Goal: Task Accomplishment & Management: Manage account settings

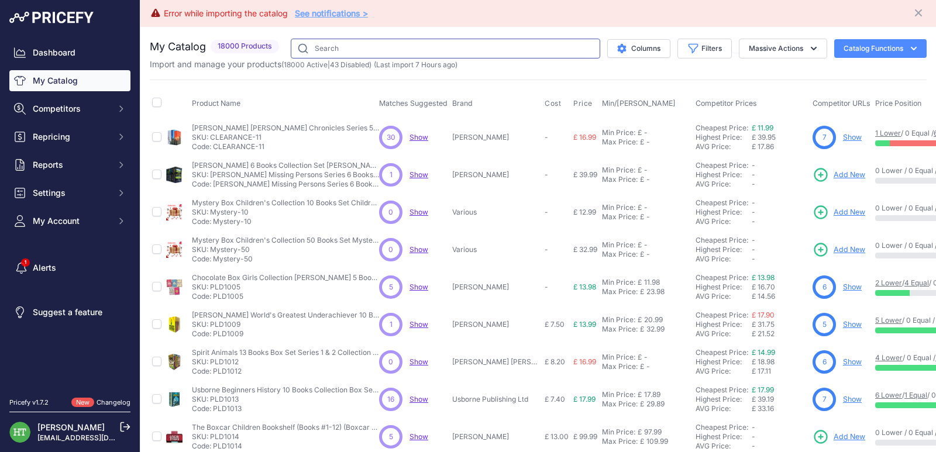
click at [348, 41] on input "text" at bounding box center [445, 49] width 309 height 20
paste input "Washington Poe"
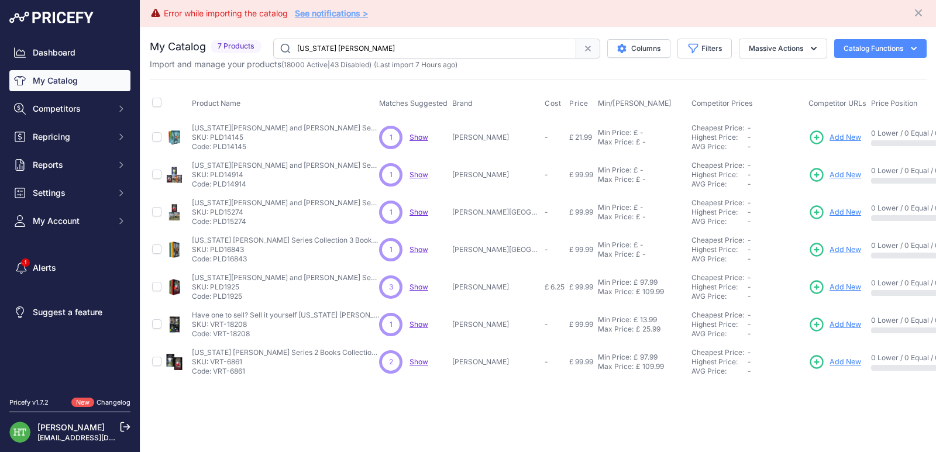
click at [422, 43] on input "Washington Poe" at bounding box center [424, 49] width 303 height 20
click at [367, 49] on input "Washington Poe" at bounding box center [424, 49] width 303 height 20
click at [367, 50] on input "Washington Poe" at bounding box center [424, 49] width 303 height 20
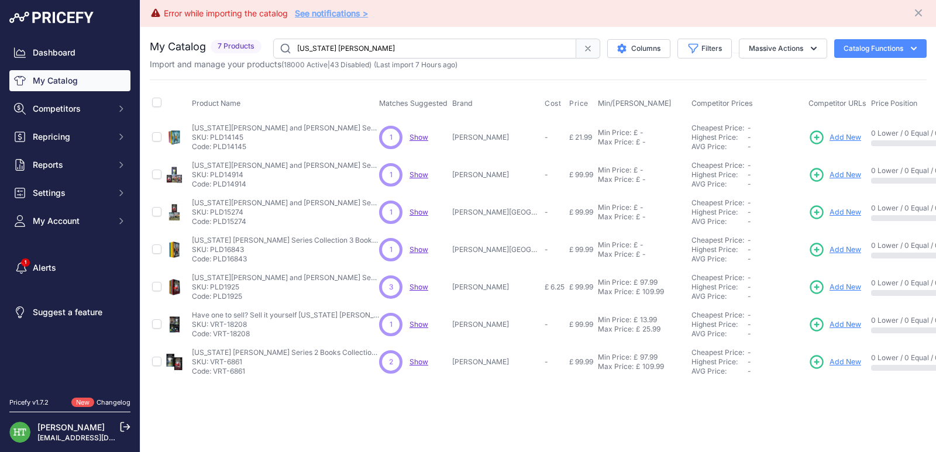
click at [367, 50] on input "Washington Poe" at bounding box center [424, 49] width 303 height 20
paste input "Washington"
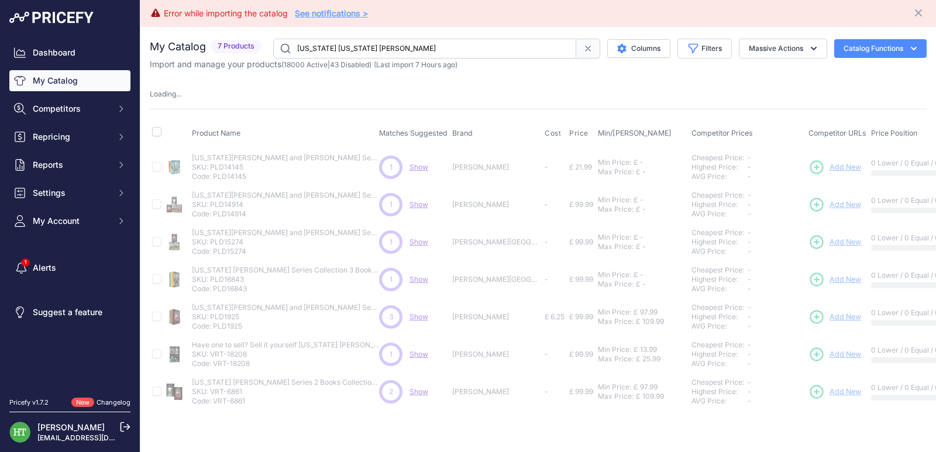
click at [367, 50] on input "Washington Washington Poe" at bounding box center [424, 49] width 303 height 20
paste input "text"
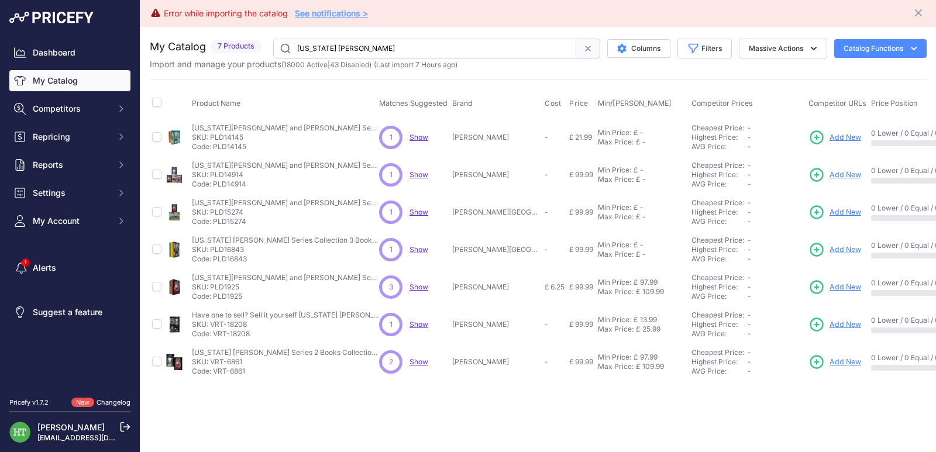
click at [351, 44] on input "Washington Poe" at bounding box center [424, 49] width 303 height 20
click at [428, 50] on input "Washington Poe" at bounding box center [424, 49] width 303 height 20
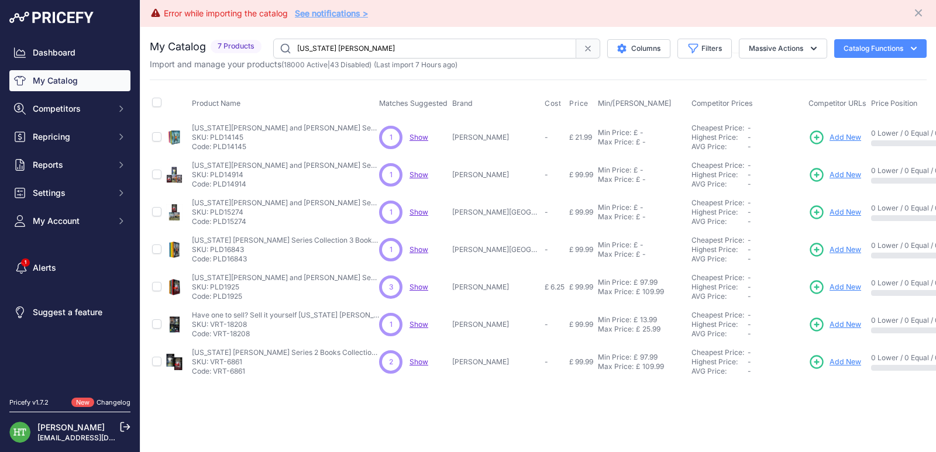
click at [428, 50] on input "Washington Poe" at bounding box center [424, 49] width 303 height 20
paste input "PLD12012"
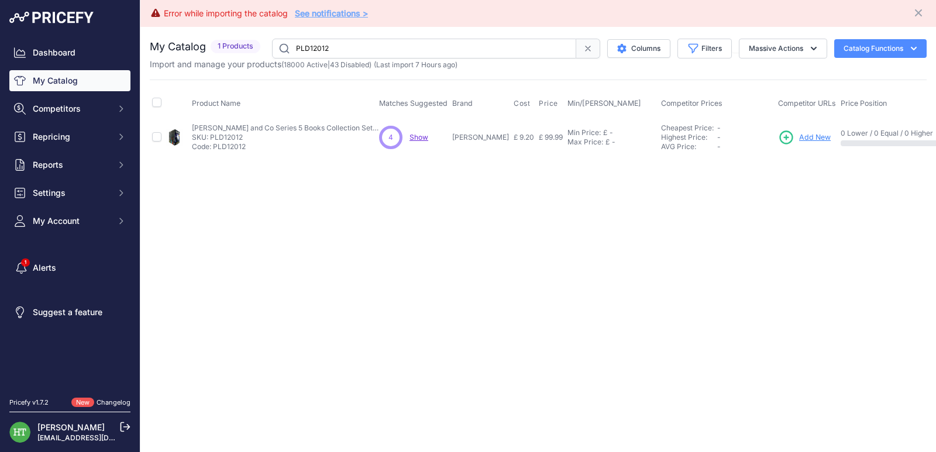
click at [418, 45] on input "PLD12012" at bounding box center [424, 49] width 304 height 20
paste input "Washington Poe"
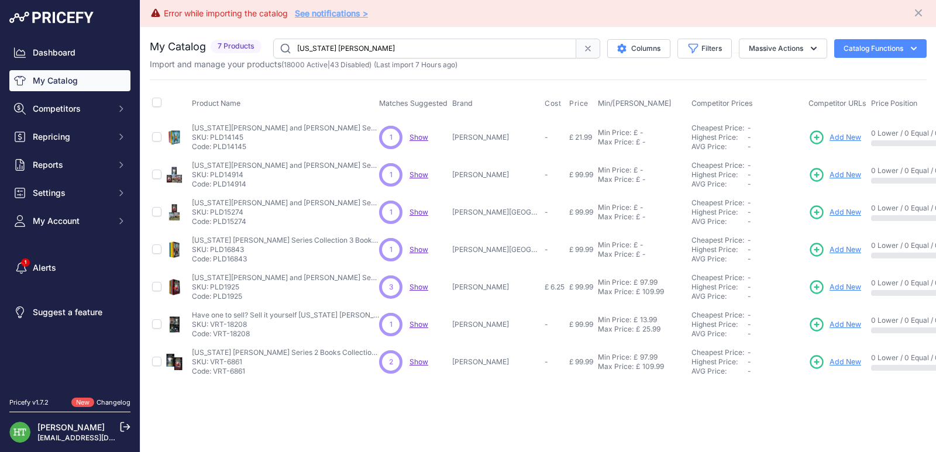
click at [438, 44] on input "Washington Poe" at bounding box center [424, 49] width 303 height 20
paste input "ild & Wonderful Origami"
type input "Wild & Wonderful Origami"
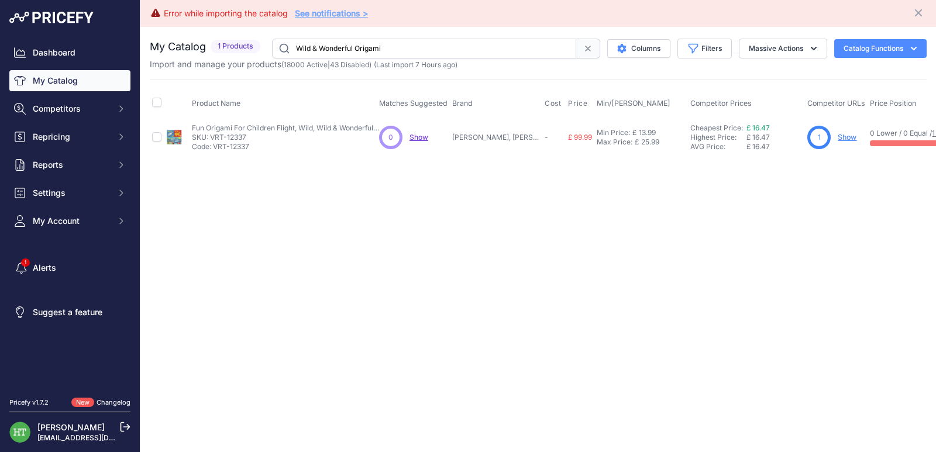
click at [850, 136] on link "Show" at bounding box center [847, 137] width 19 height 9
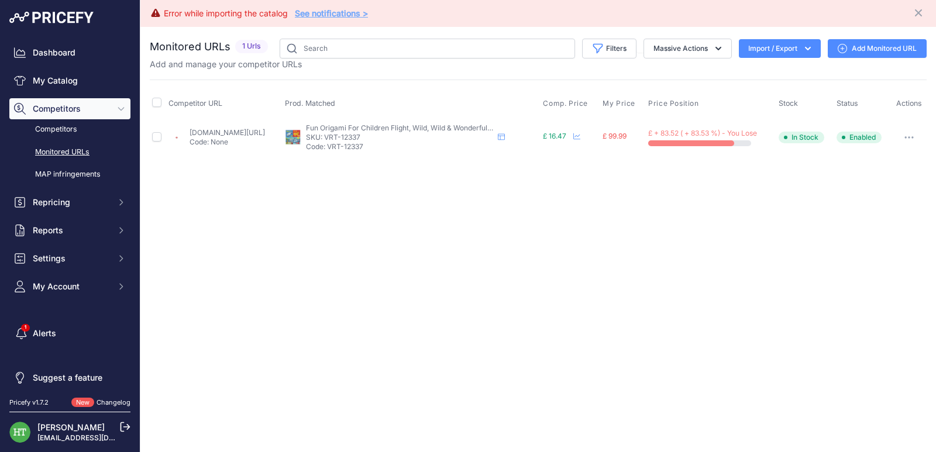
drag, startPoint x: 911, startPoint y: 135, endPoint x: 903, endPoint y: 149, distance: 16.3
click at [911, 135] on button "button" at bounding box center [908, 137] width 23 height 16
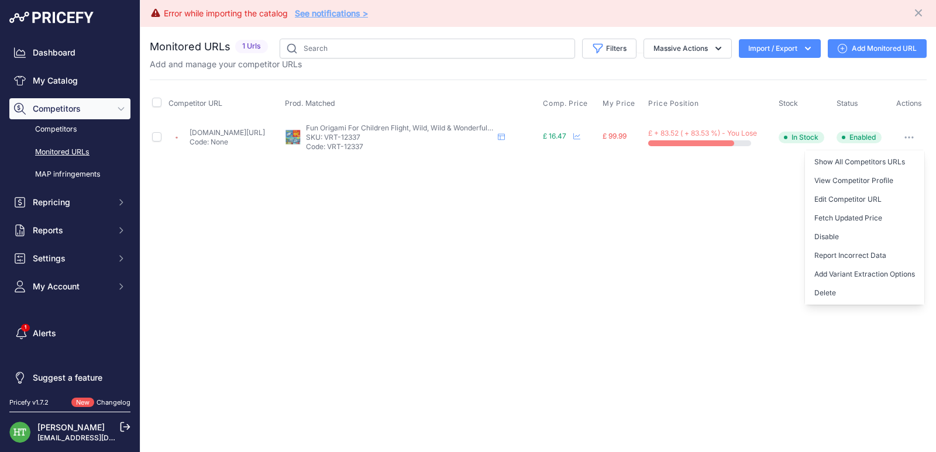
click at [827, 295] on button "Delete" at bounding box center [864, 293] width 119 height 19
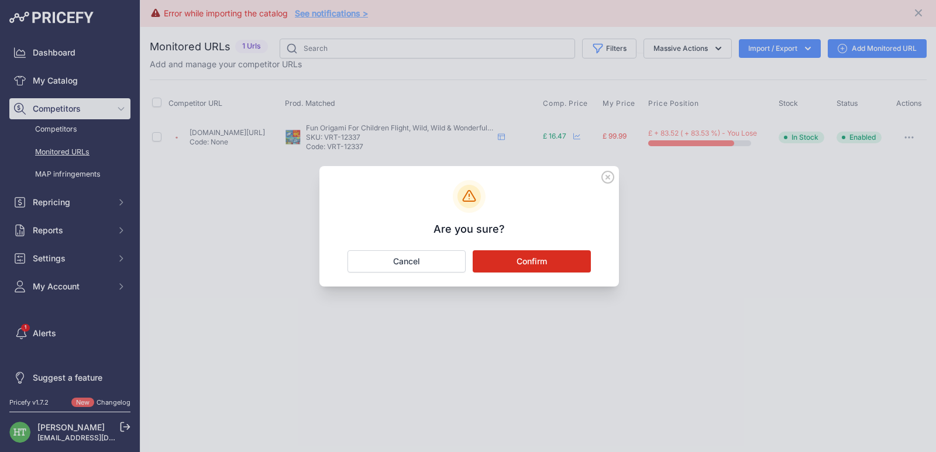
click at [580, 264] on button "Confirm" at bounding box center [532, 261] width 118 height 22
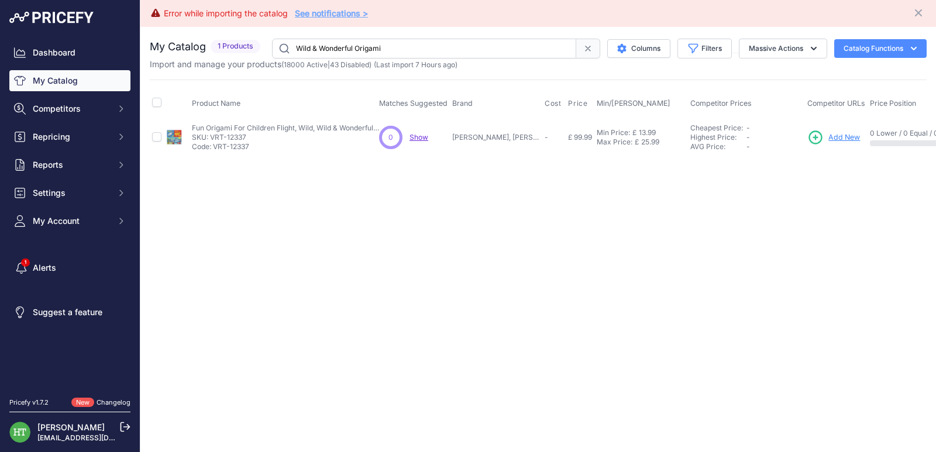
click at [414, 44] on input "Wild & Wonderful Origami" at bounding box center [424, 49] width 304 height 20
paste input "VRT-2812"
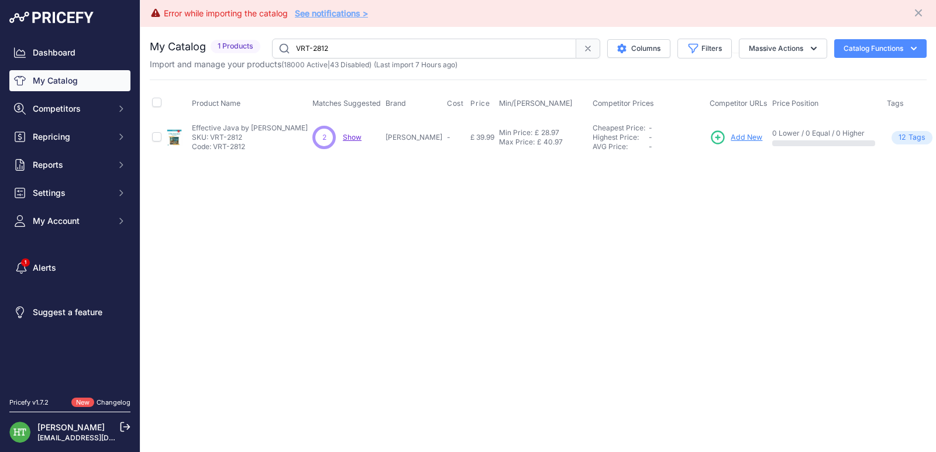
click at [403, 50] on input "VRT-2812" at bounding box center [424, 49] width 304 height 20
paste input "Wild & Wonderful Origami"
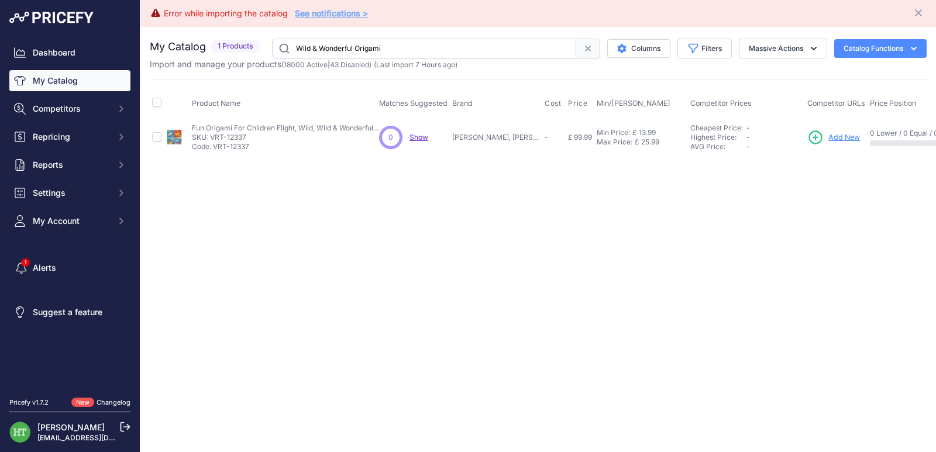
click at [432, 43] on input "Wild & Wonderful Origami" at bounding box center [424, 49] width 304 height 20
paste input "SNG6966"
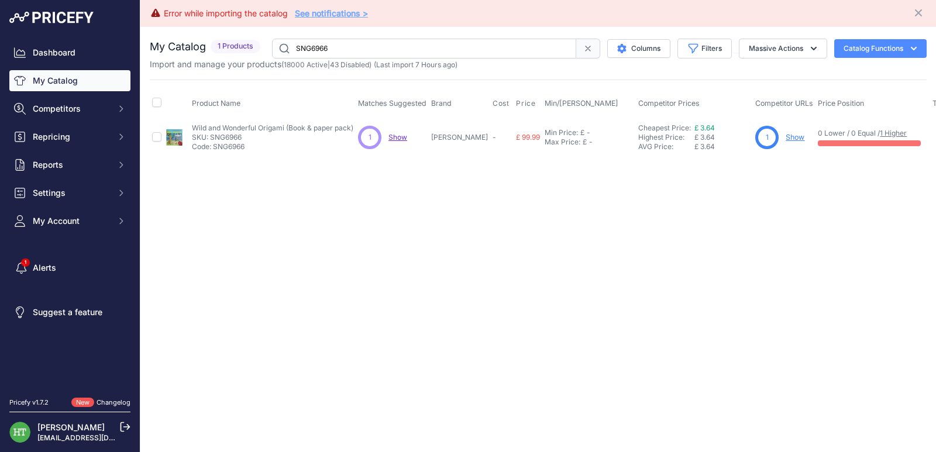
click at [786, 135] on link "Show" at bounding box center [795, 137] width 19 height 9
click at [396, 44] on input "SNG6966" at bounding box center [424, 49] width 304 height 20
paste input "py the Lie"
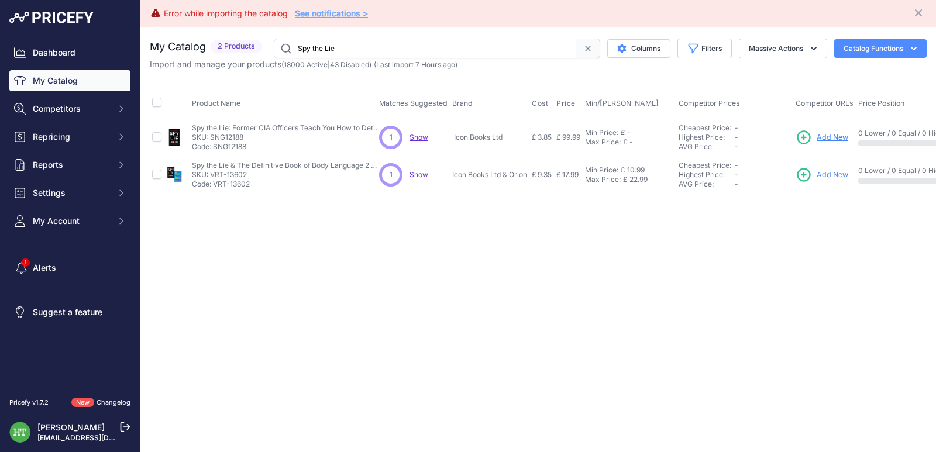
click at [419, 43] on input "Spy the Lie" at bounding box center [425, 49] width 302 height 20
paste input "Breathe Out"
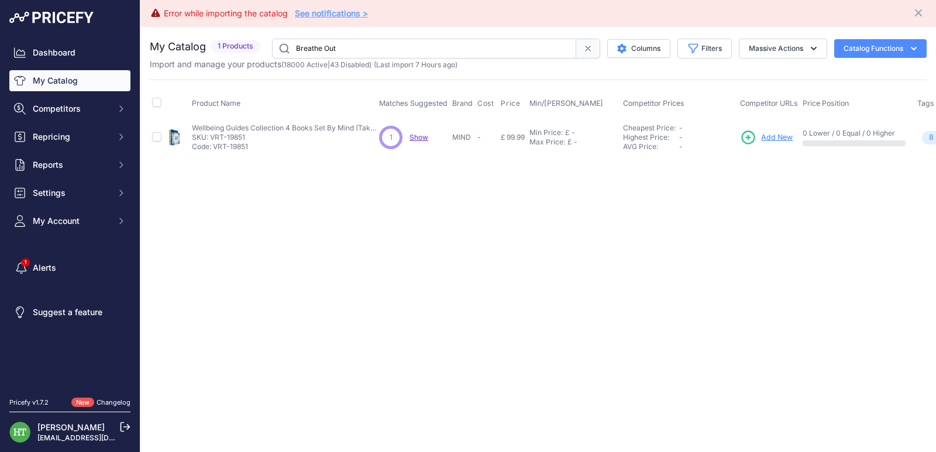
click at [436, 48] on input "Breathe Out" at bounding box center [424, 49] width 304 height 20
paste input "SNG19431"
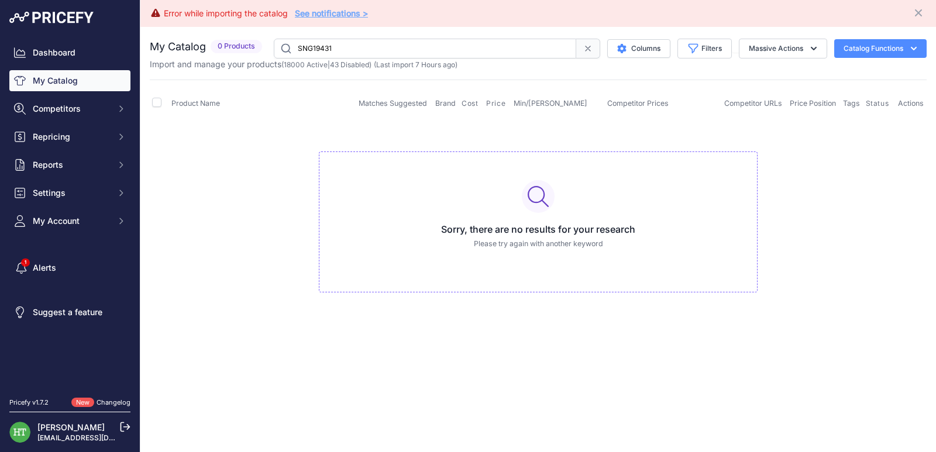
click at [392, 44] on input "SNG19431" at bounding box center [425, 49] width 302 height 20
paste input "In the Kingdom of Ice"
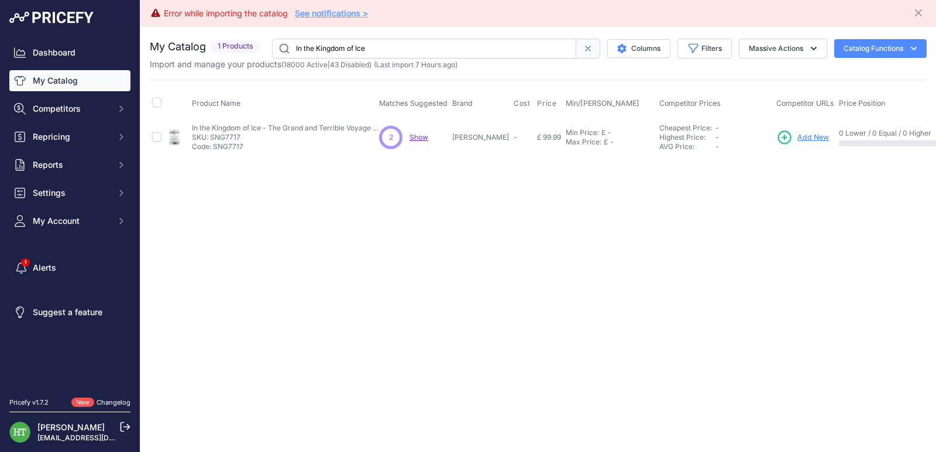
click at [450, 51] on input "In the Kingdom of Ice" at bounding box center [424, 49] width 304 height 20
paste input "SNG7717"
click at [416, 49] on input "SNG7717" at bounding box center [424, 49] width 304 height 20
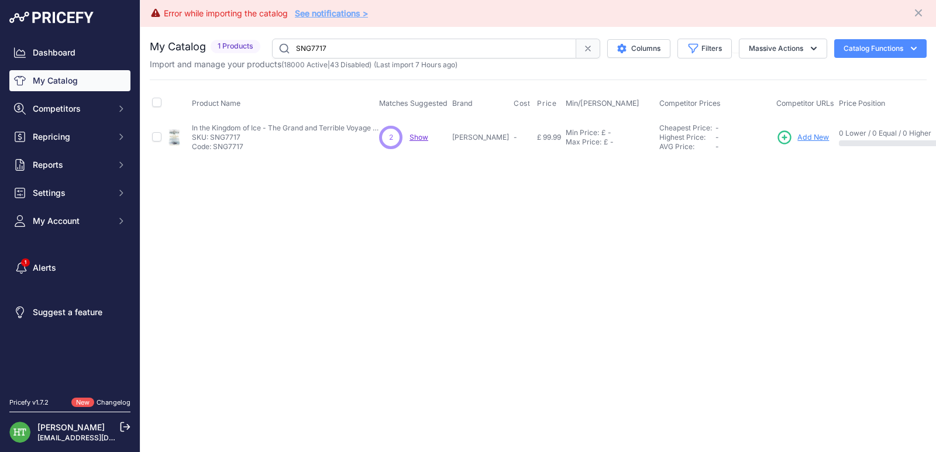
click at [416, 49] on input "SNG7717" at bounding box center [424, 49] width 304 height 20
paste input "7 Habits Of Highly Effective People"
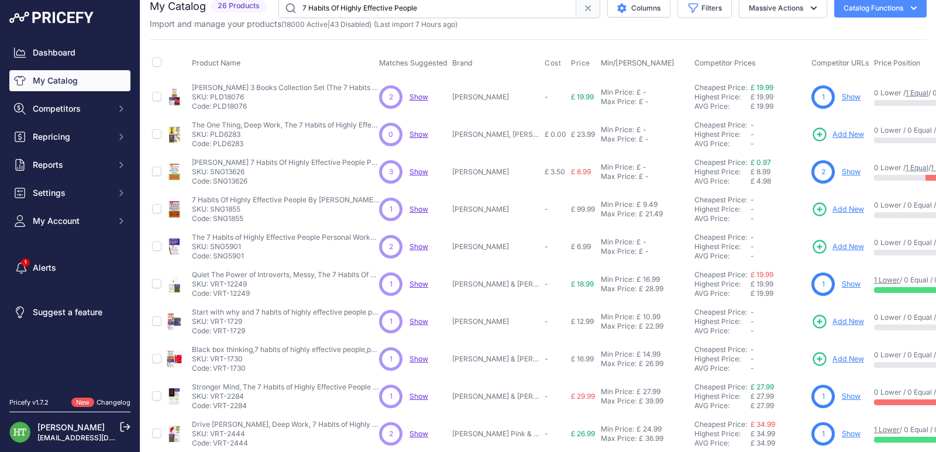
scroll to position [58, 0]
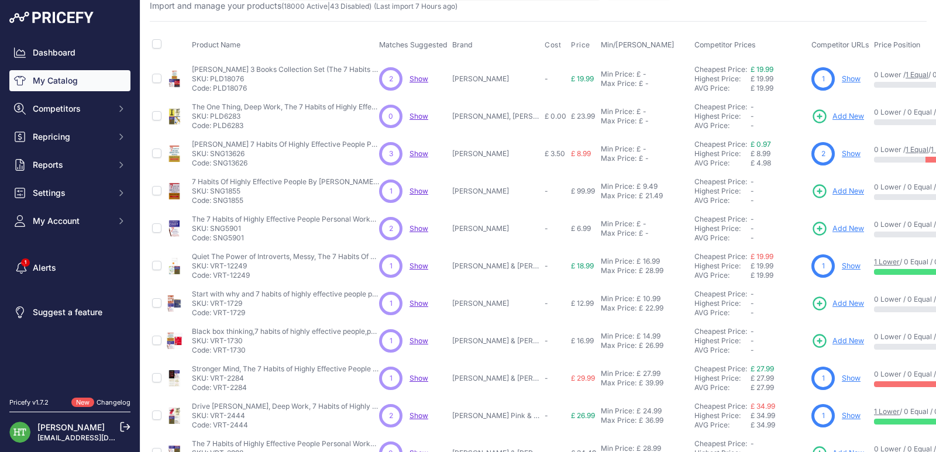
click at [853, 154] on link "Show" at bounding box center [851, 153] width 19 height 9
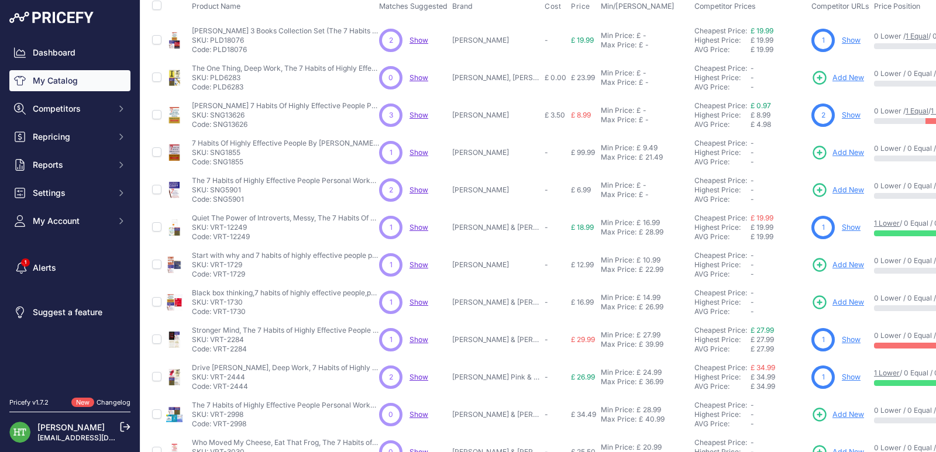
scroll to position [0, 0]
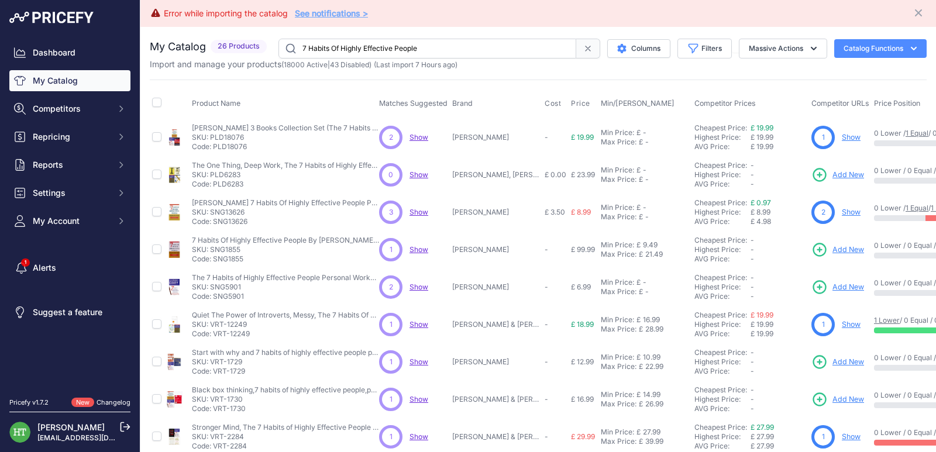
click at [467, 32] on div "You are not connected to the internet. My Catalog" at bounding box center [538, 378] width 777 height 703
click at [471, 43] on input "7 Habits Of Highly Effective People" at bounding box center [427, 49] width 298 height 20
paste input "What Strange Paradis"
click at [471, 43] on input "7 Habits Of Highly Effective People" at bounding box center [427, 49] width 298 height 20
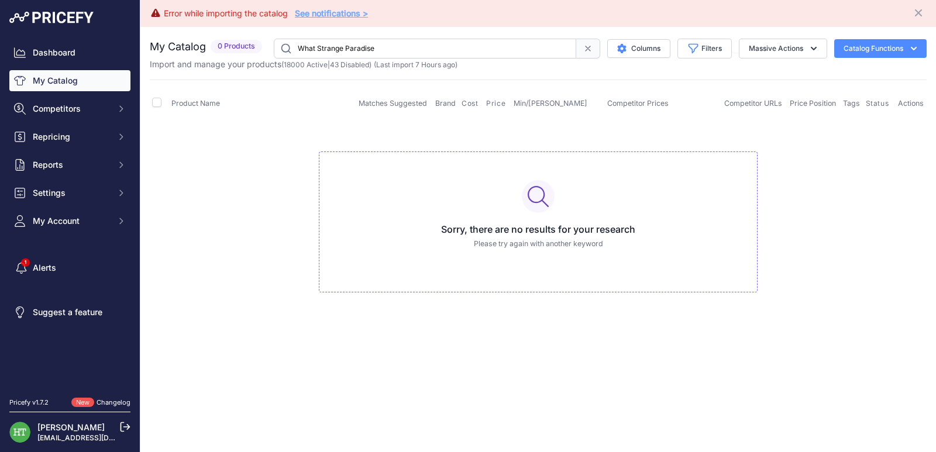
click at [329, 50] on input "What Strange Paradise" at bounding box center [425, 49] width 302 height 20
paste input "Dragon Ball"
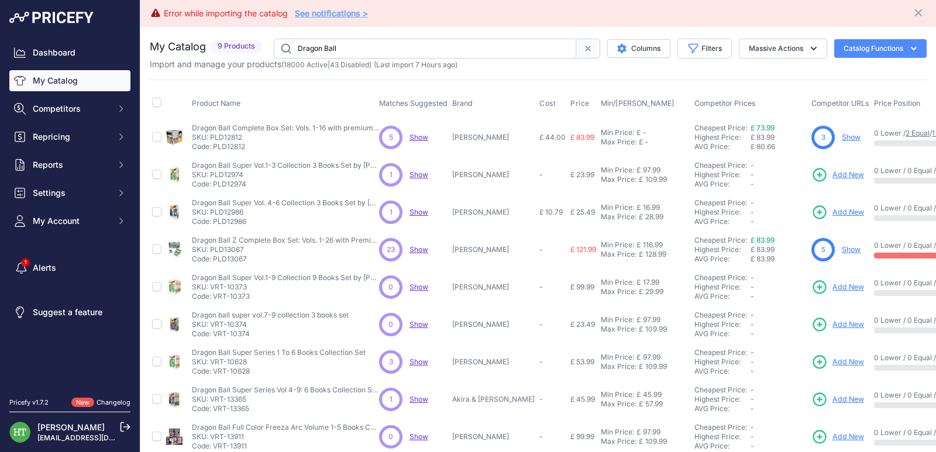
click at [544, 51] on input "Dragon Ball" at bounding box center [425, 49] width 302 height 20
paste input "Wings of Fire"
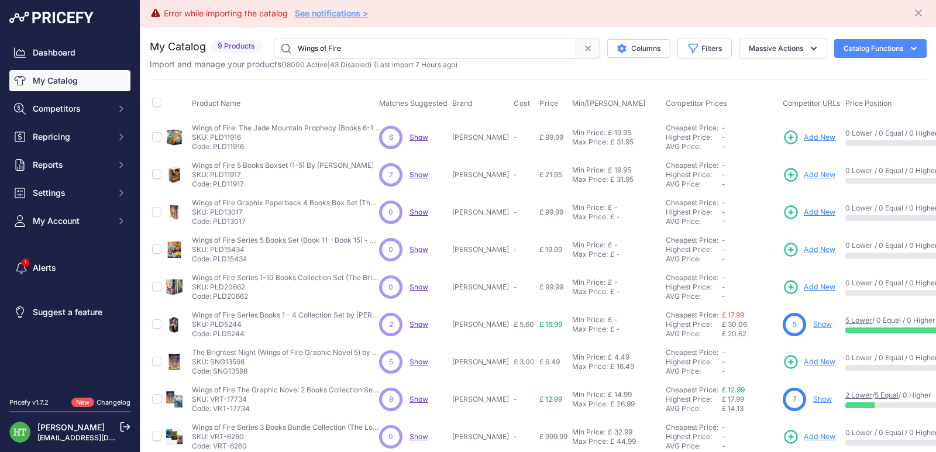
click at [369, 40] on input "Wings of Fire" at bounding box center [425, 49] width 302 height 20
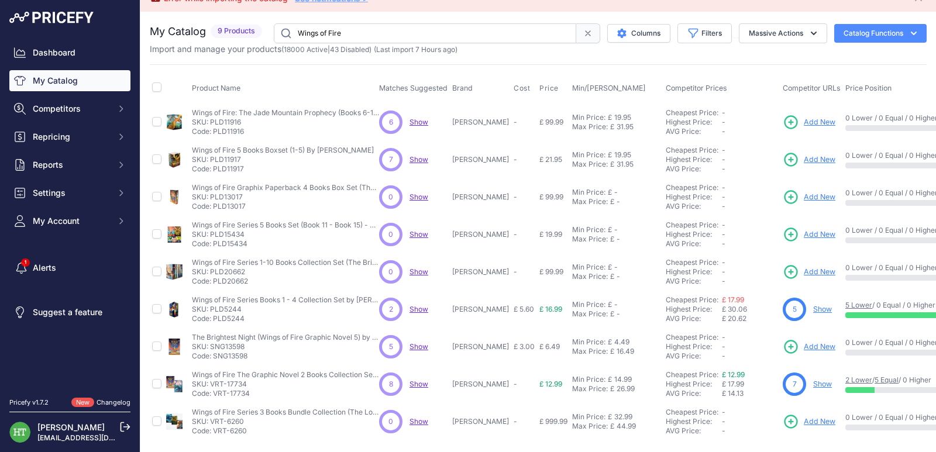
scroll to position [24, 0]
click at [352, 29] on input "Wings of Fire" at bounding box center [425, 33] width 302 height 20
click at [352, 28] on input "Wings of Fire" at bounding box center [425, 33] width 302 height 20
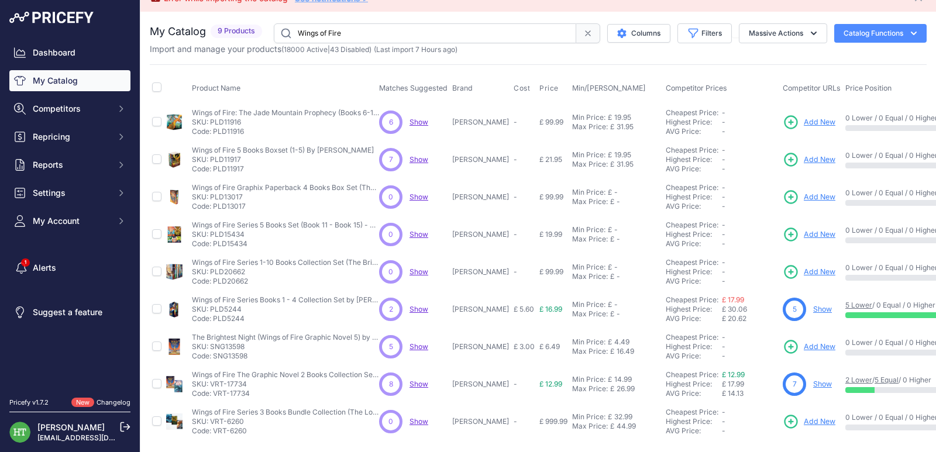
paste input "[PERSON_NAME]"
type input "[PERSON_NAME]"
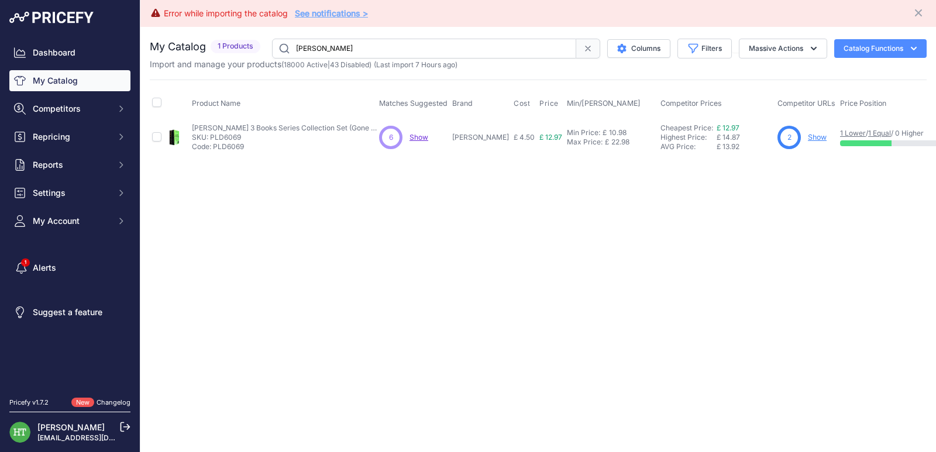
click at [808, 137] on link "Show" at bounding box center [817, 137] width 19 height 9
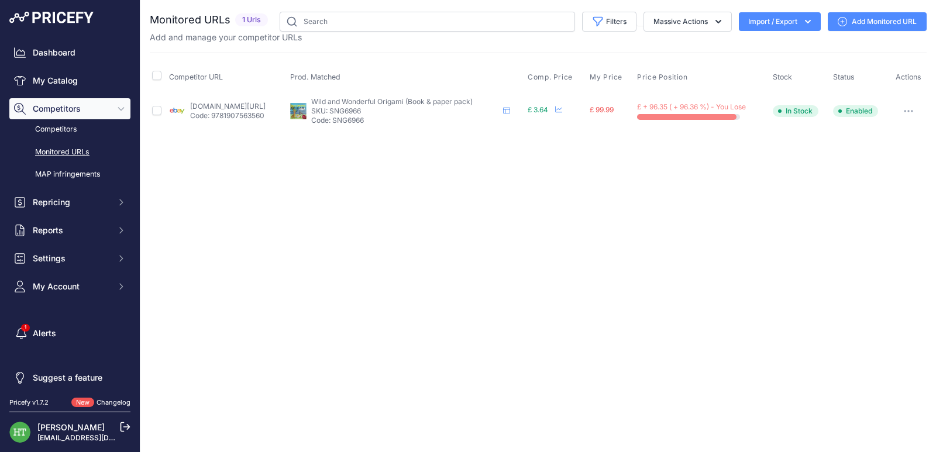
drag, startPoint x: 917, startPoint y: 111, endPoint x: 911, endPoint y: 113, distance: 7.1
click at [916, 111] on button "button" at bounding box center [908, 111] width 23 height 16
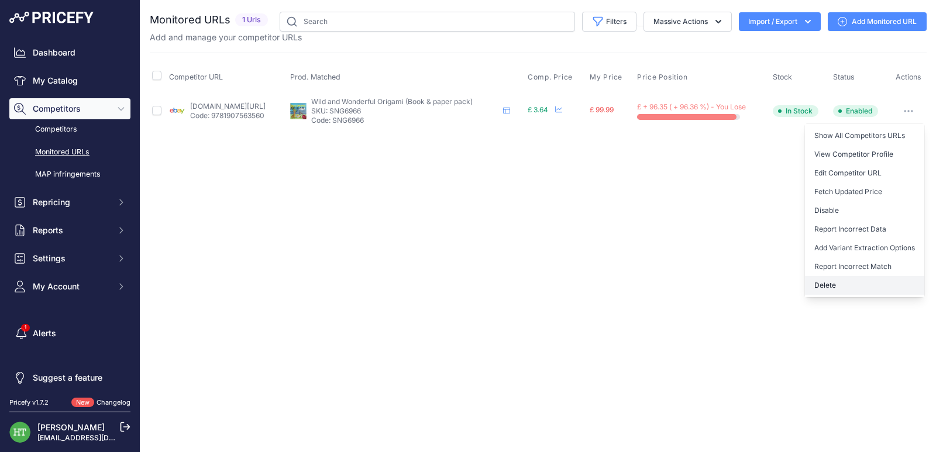
click at [839, 280] on button "Delete" at bounding box center [864, 285] width 119 height 19
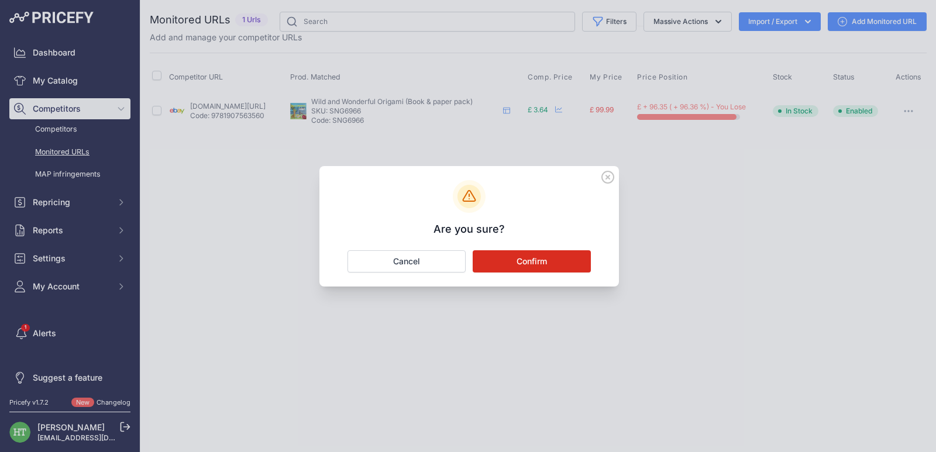
click at [524, 270] on button "Confirm" at bounding box center [532, 261] width 118 height 22
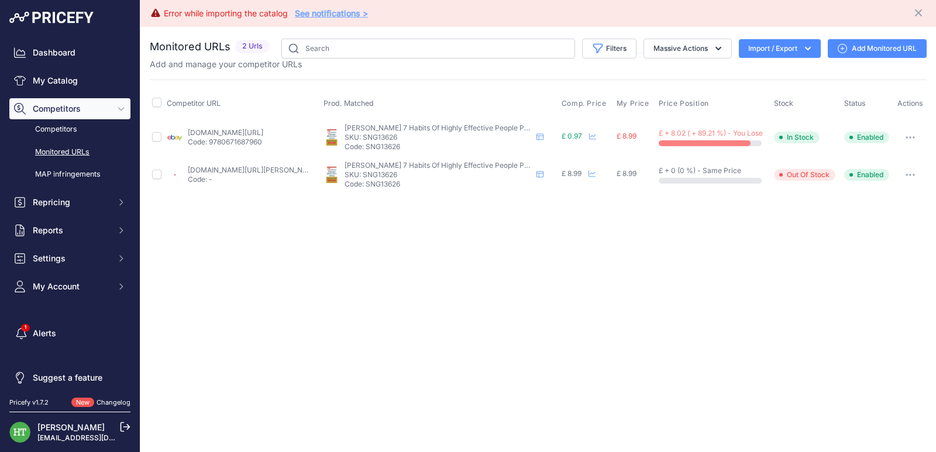
click at [917, 132] on button "button" at bounding box center [909, 137] width 23 height 16
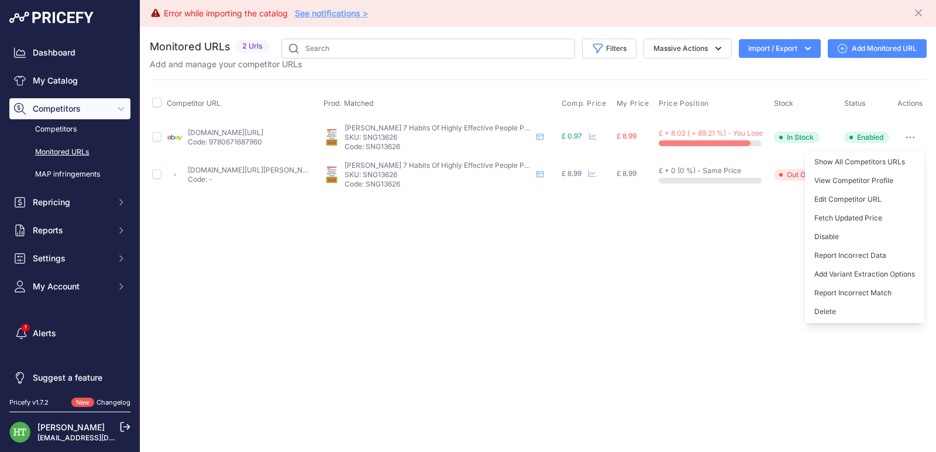
drag, startPoint x: 838, startPoint y: 309, endPoint x: 794, endPoint y: 299, distance: 45.4
click at [838, 309] on button "Delete" at bounding box center [864, 311] width 119 height 19
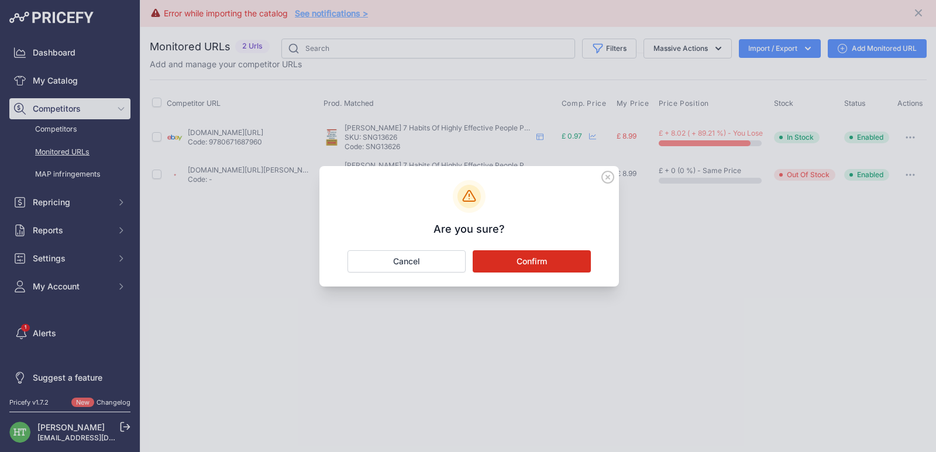
click at [537, 254] on button "Confirm" at bounding box center [532, 261] width 118 height 22
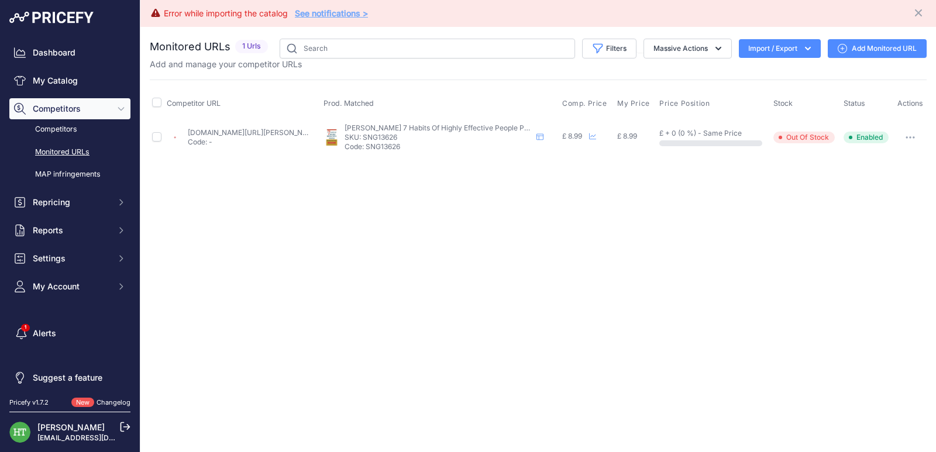
click at [911, 142] on button "button" at bounding box center [909, 137] width 23 height 16
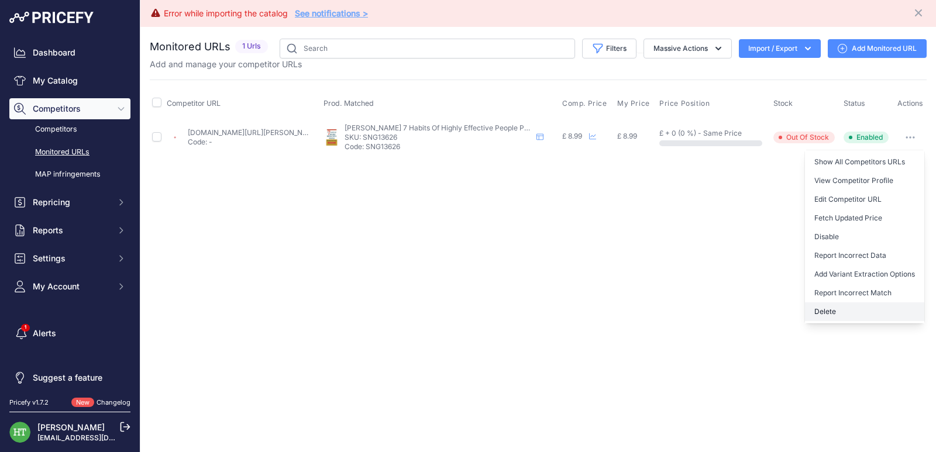
click at [837, 314] on button "Delete" at bounding box center [864, 311] width 119 height 19
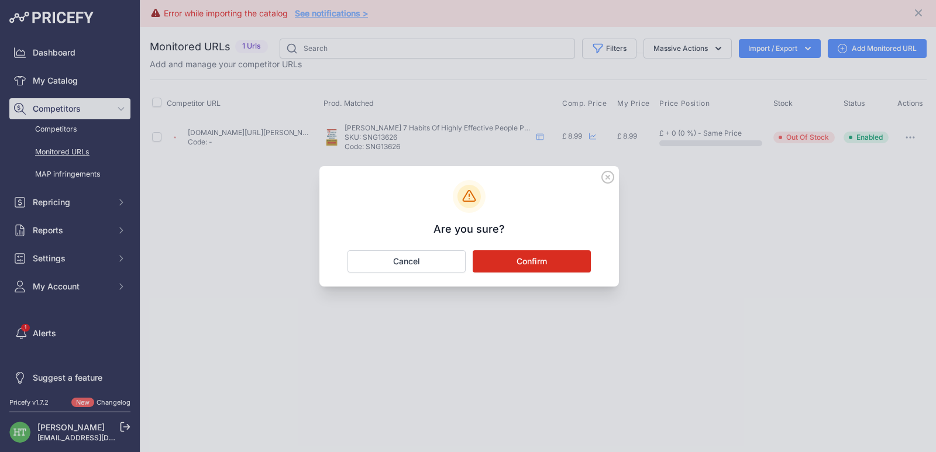
click at [574, 268] on button "Confirm" at bounding box center [532, 261] width 118 height 22
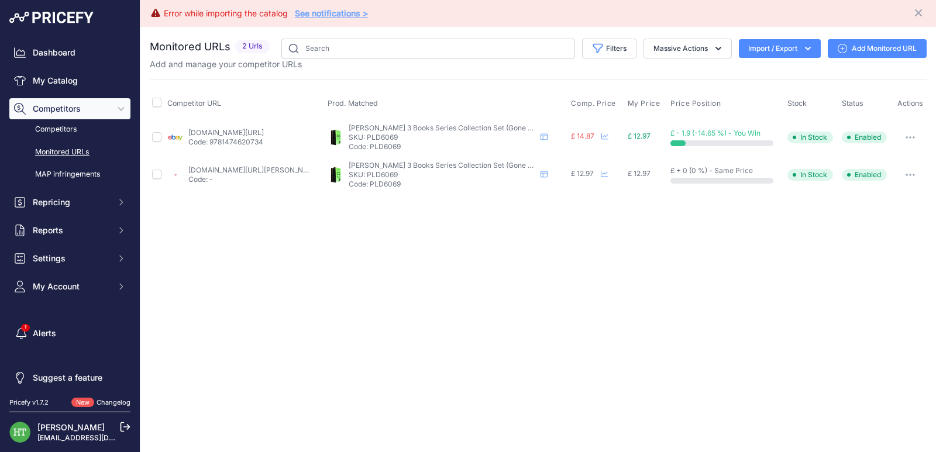
click at [917, 135] on button "button" at bounding box center [909, 137] width 23 height 16
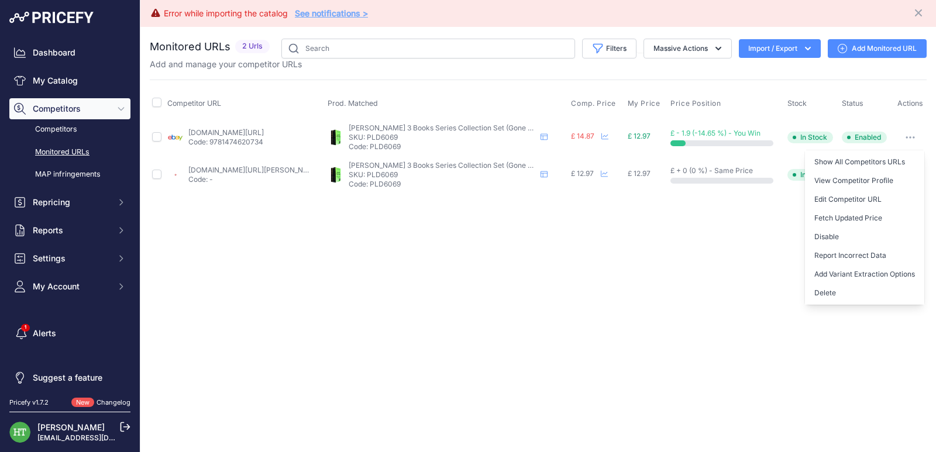
click at [829, 286] on button "Delete" at bounding box center [864, 293] width 119 height 19
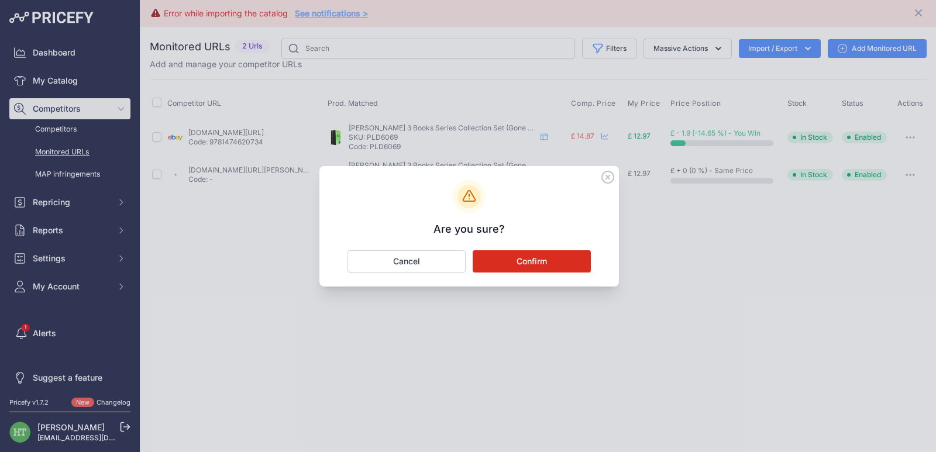
click at [557, 253] on button "Confirm" at bounding box center [532, 261] width 118 height 22
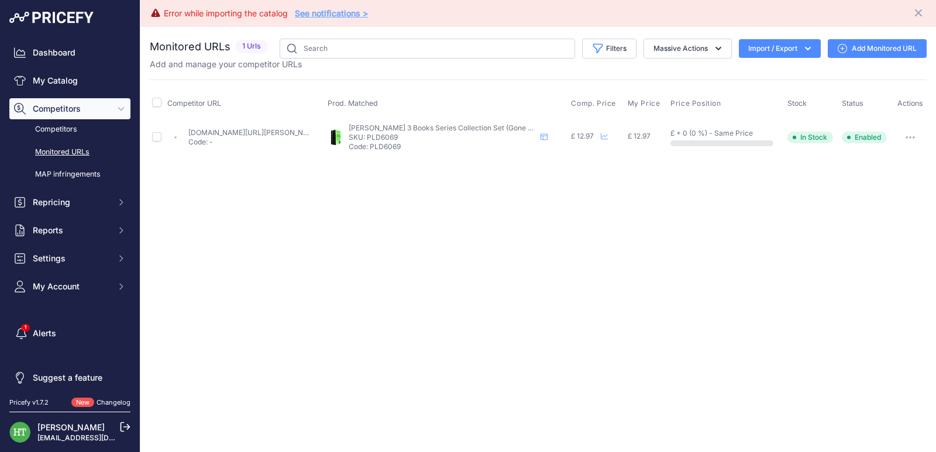
click at [911, 139] on icon "button" at bounding box center [909, 137] width 9 height 2
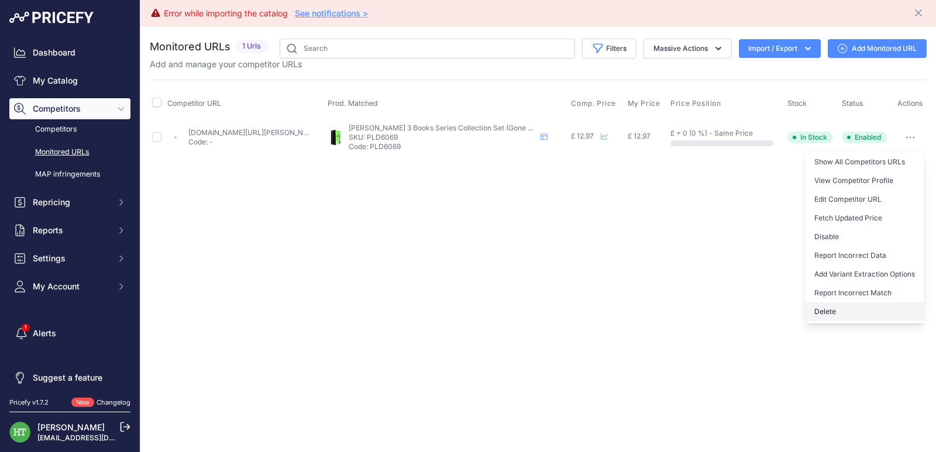
click at [832, 307] on button "Delete" at bounding box center [864, 311] width 119 height 19
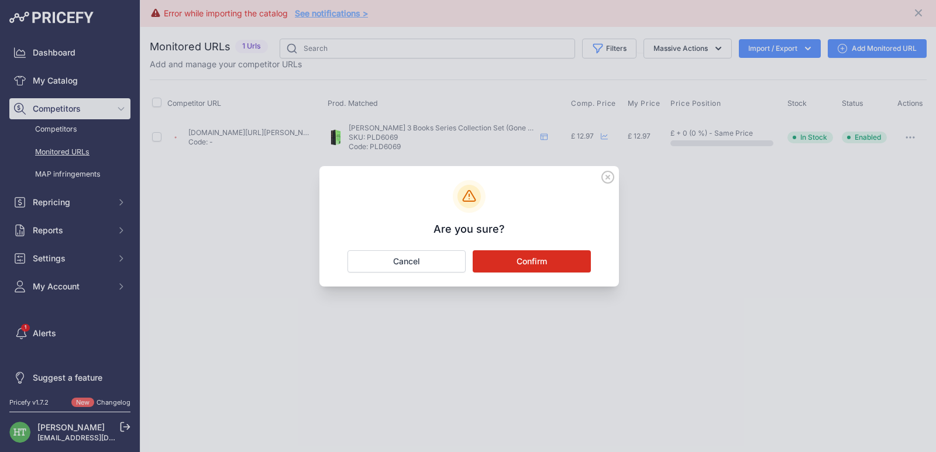
click at [535, 264] on button "Confirm" at bounding box center [532, 261] width 118 height 22
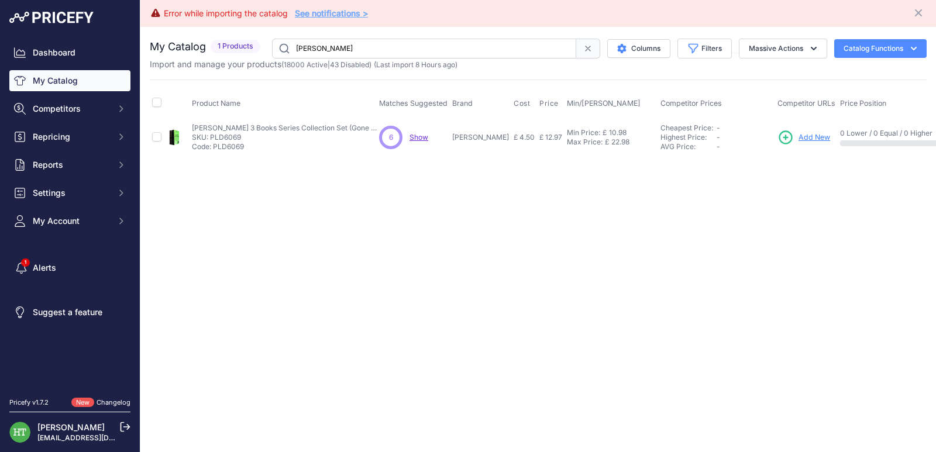
click at [400, 39] on input "[PERSON_NAME]" at bounding box center [424, 49] width 304 height 20
paste input "Mary Pope"
click at [825, 138] on link "Show" at bounding box center [816, 137] width 19 height 9
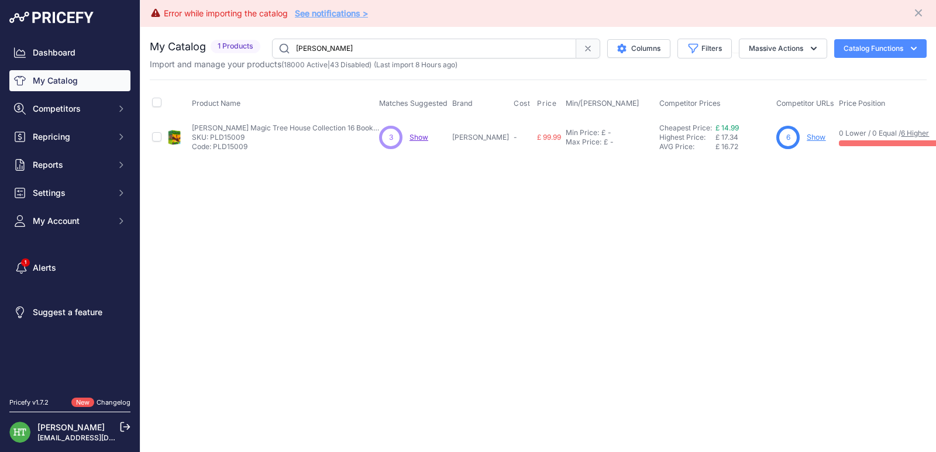
click at [383, 44] on input "Mary Pope" at bounding box center [424, 49] width 304 height 20
paste input "[PERSON_NAME]"
type input "[PERSON_NAME]"
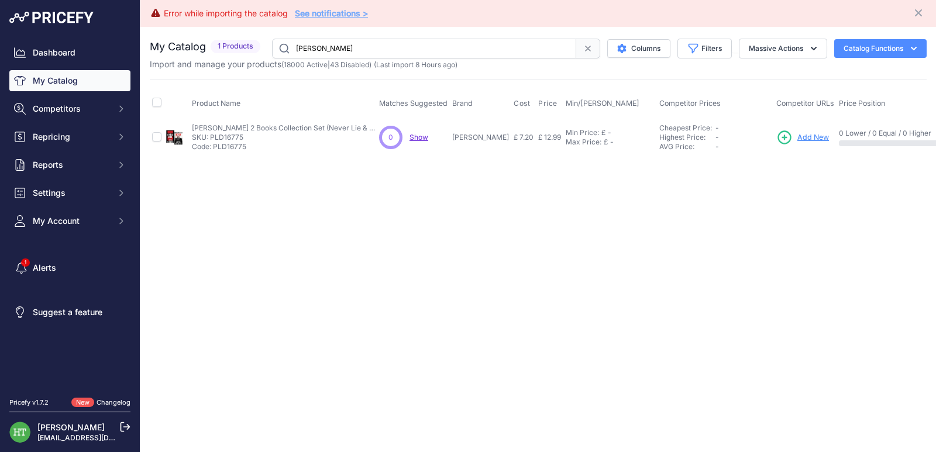
click at [380, 44] on input "[PERSON_NAME]" at bounding box center [424, 49] width 304 height 20
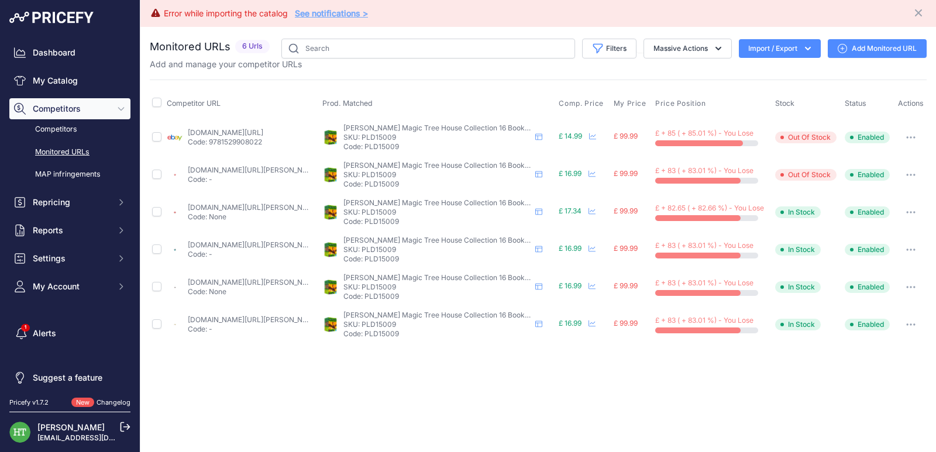
click at [917, 140] on button "button" at bounding box center [910, 137] width 23 height 16
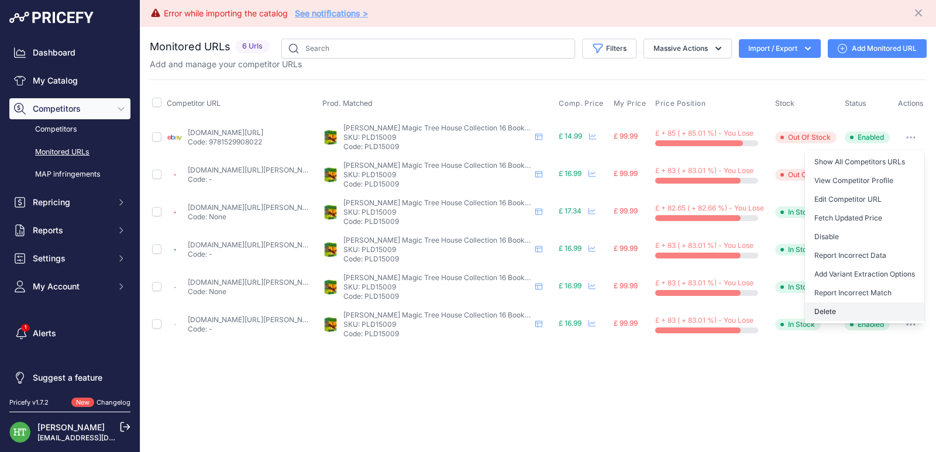
click at [830, 318] on button "Delete" at bounding box center [864, 311] width 119 height 19
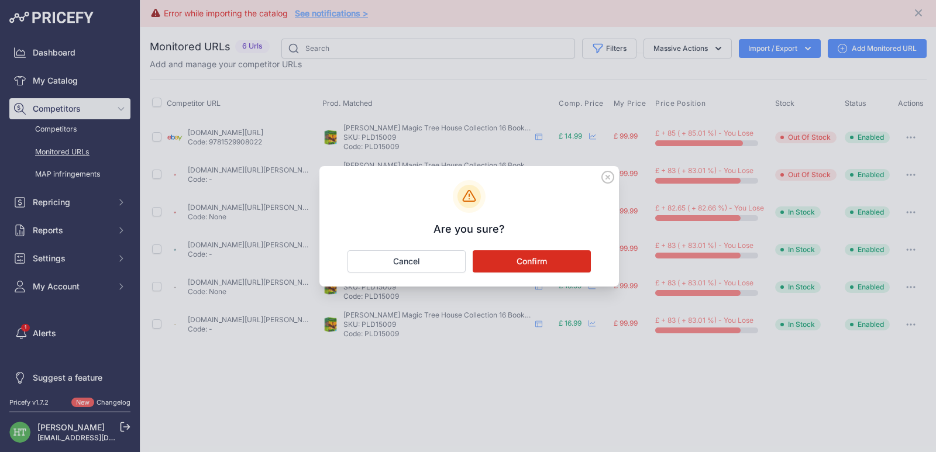
click at [527, 261] on button "Confirm" at bounding box center [532, 261] width 118 height 22
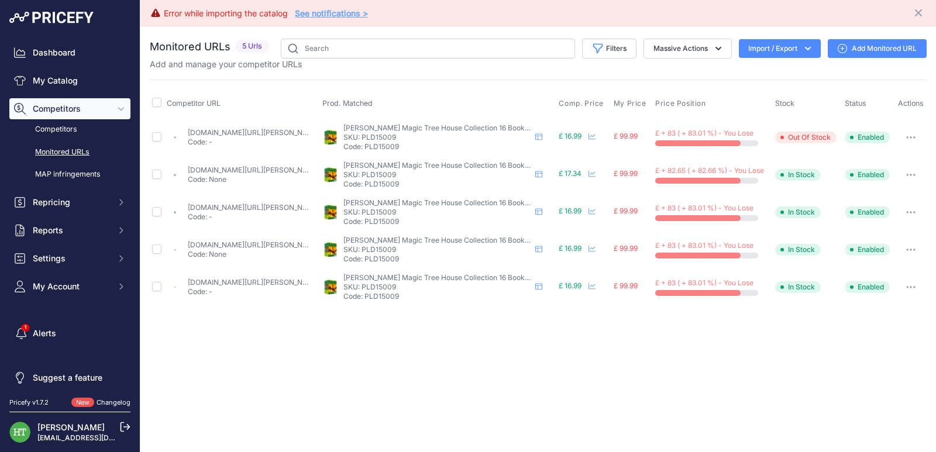
click at [917, 138] on button "button" at bounding box center [910, 137] width 23 height 16
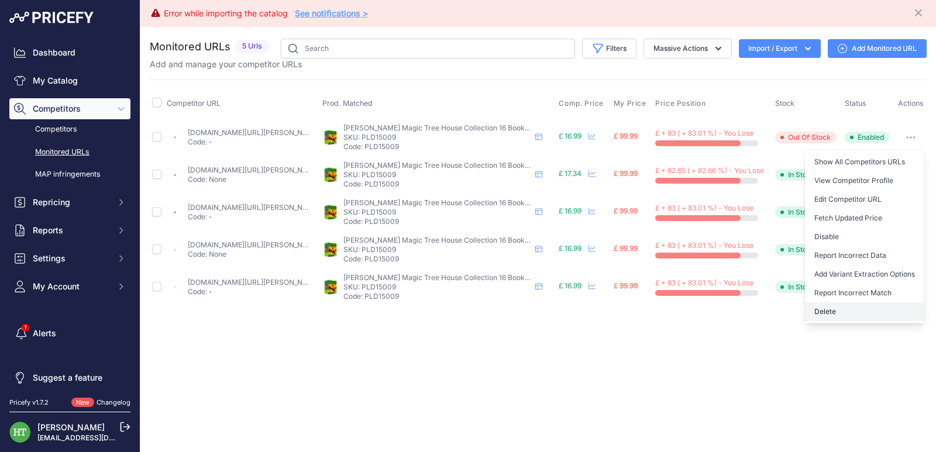
click at [820, 311] on button "Delete" at bounding box center [864, 311] width 119 height 19
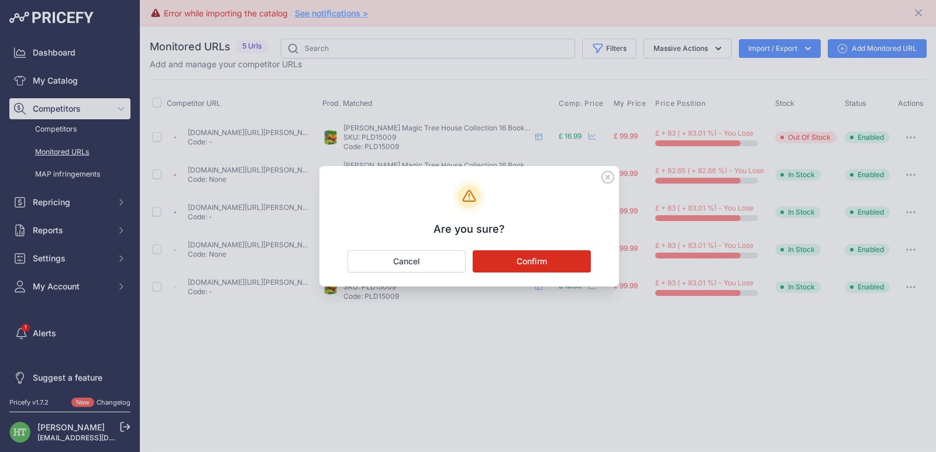
click at [546, 256] on button "Confirm" at bounding box center [532, 261] width 118 height 22
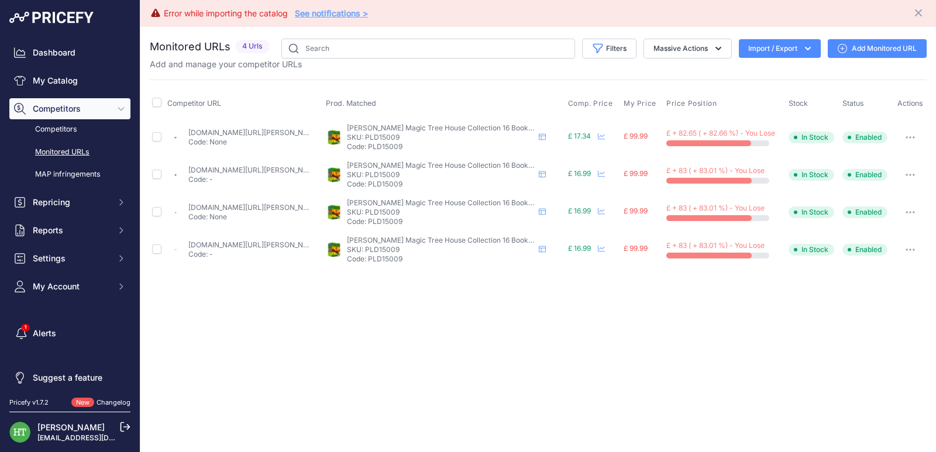
click at [911, 137] on icon "button" at bounding box center [909, 137] width 9 height 2
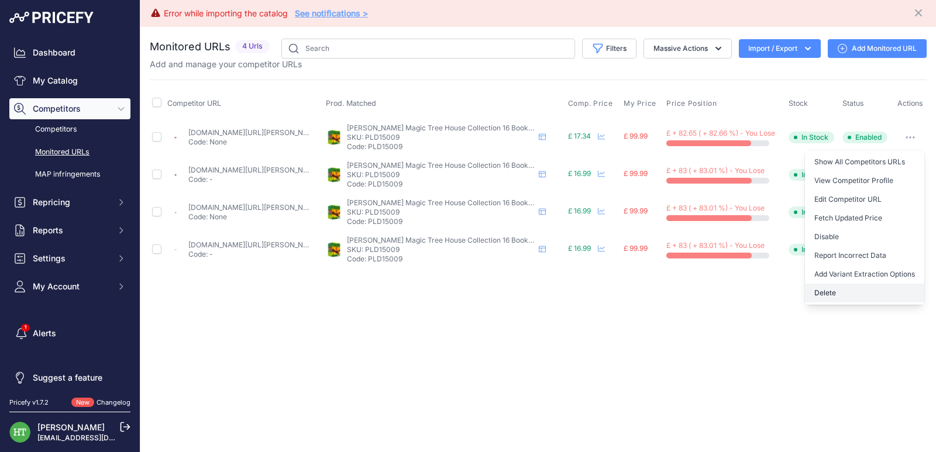
click at [834, 288] on button "Delete" at bounding box center [864, 293] width 119 height 19
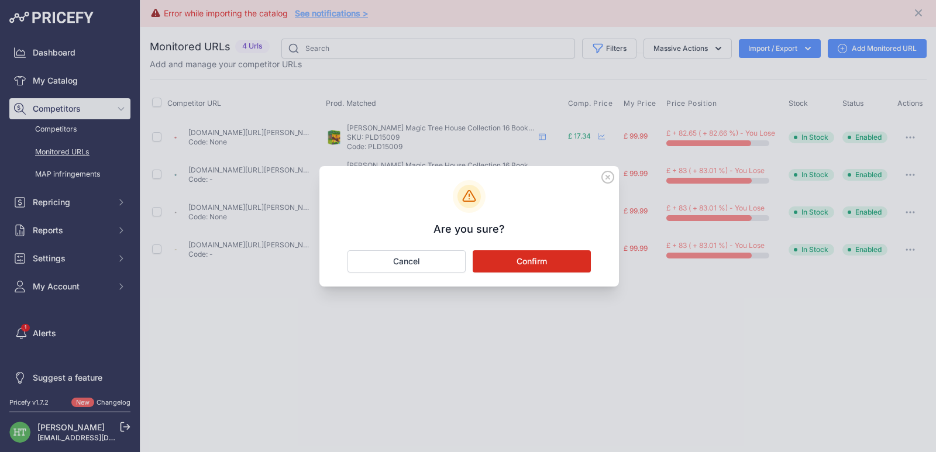
click at [565, 253] on button "Confirm" at bounding box center [532, 261] width 118 height 22
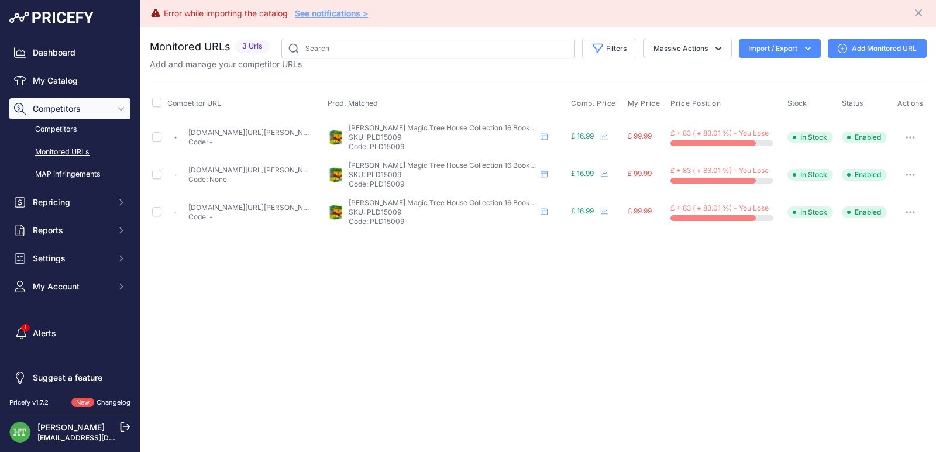
click at [911, 137] on icon "button" at bounding box center [909, 137] width 9 height 2
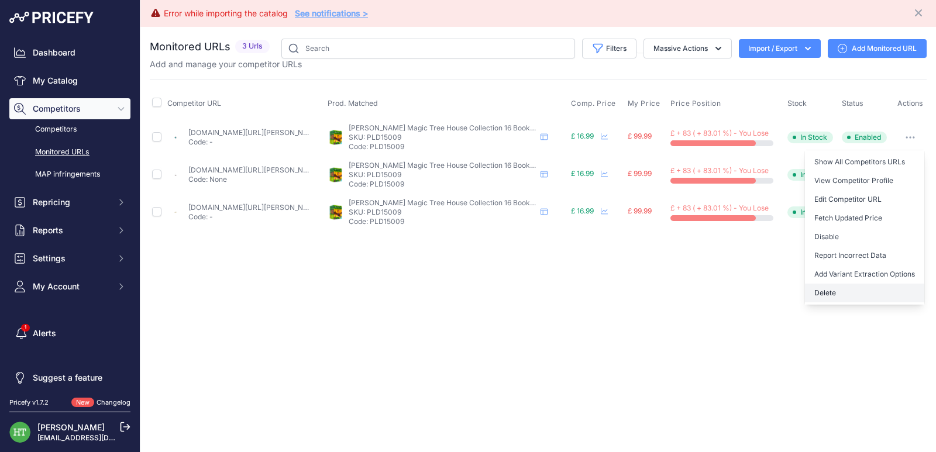
click at [828, 291] on button "Delete" at bounding box center [864, 293] width 119 height 19
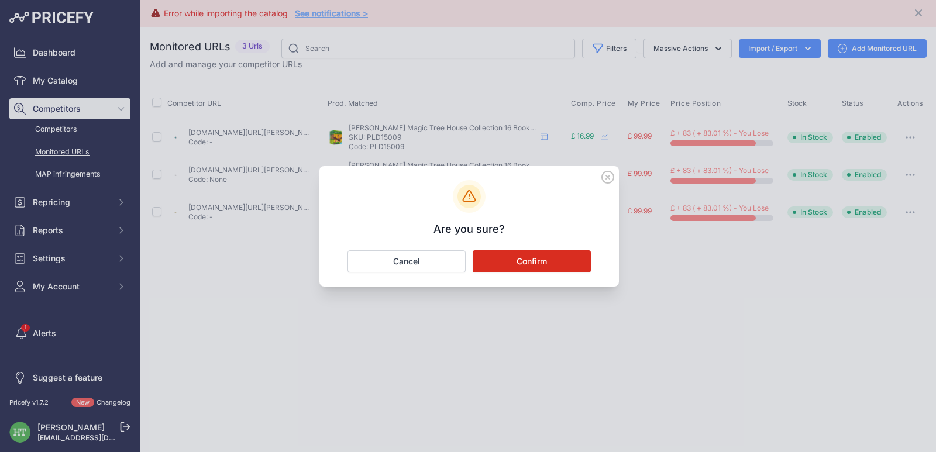
click at [496, 260] on button "Confirm" at bounding box center [532, 261] width 118 height 22
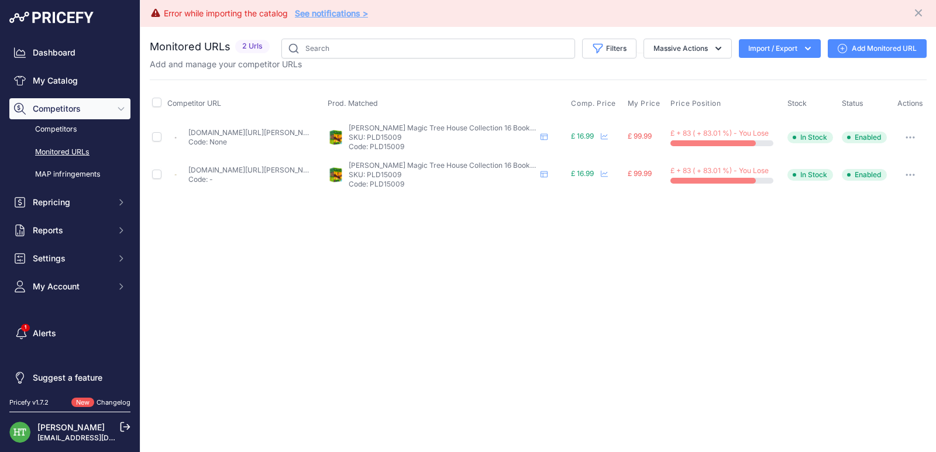
click at [907, 139] on button "button" at bounding box center [909, 137] width 23 height 16
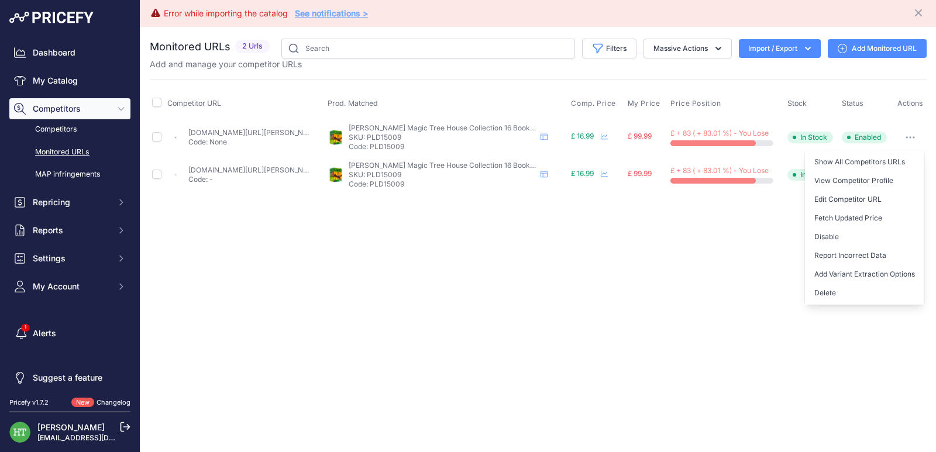
click at [820, 297] on button "Delete" at bounding box center [864, 293] width 119 height 19
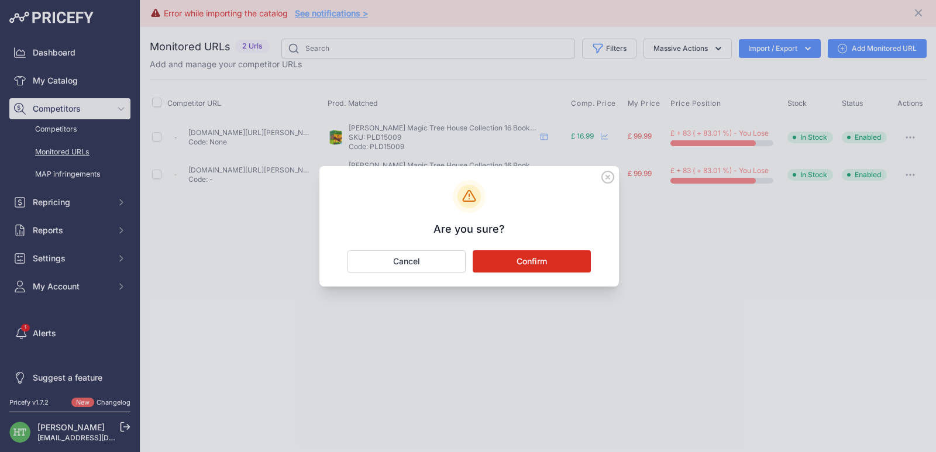
click at [530, 264] on button "Confirm" at bounding box center [532, 261] width 118 height 22
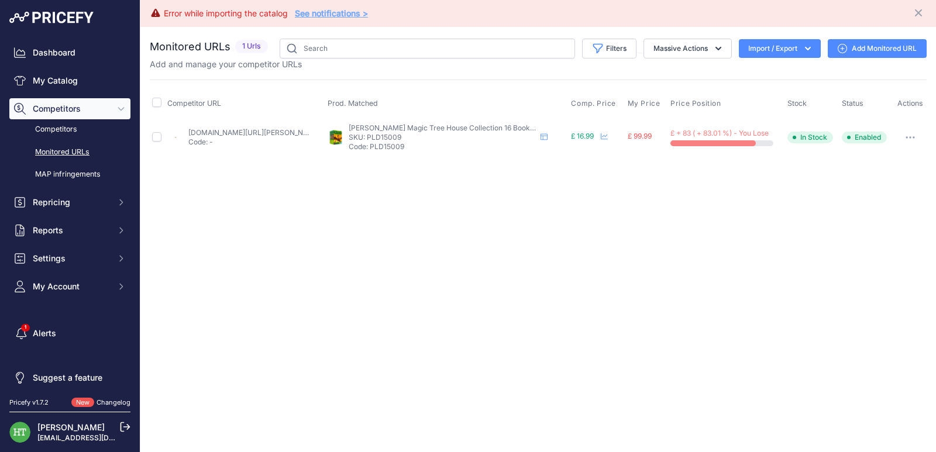
drag, startPoint x: 918, startPoint y: 135, endPoint x: 869, endPoint y: 166, distance: 58.4
click at [917, 135] on button "button" at bounding box center [909, 137] width 23 height 16
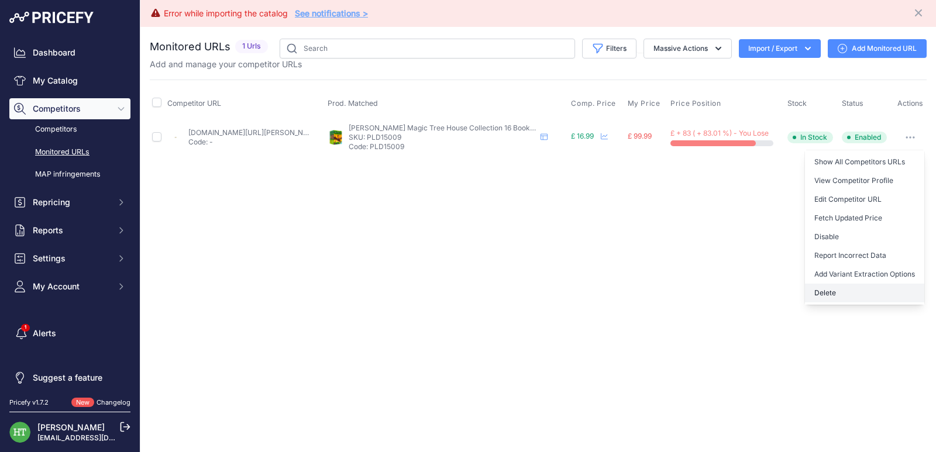
click at [820, 294] on button "Delete" at bounding box center [864, 293] width 119 height 19
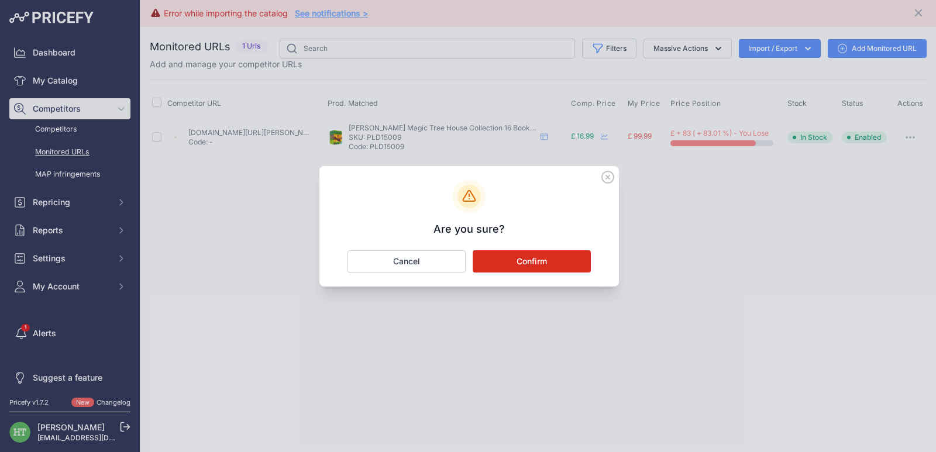
click at [546, 259] on button "Confirm" at bounding box center [532, 261] width 118 height 22
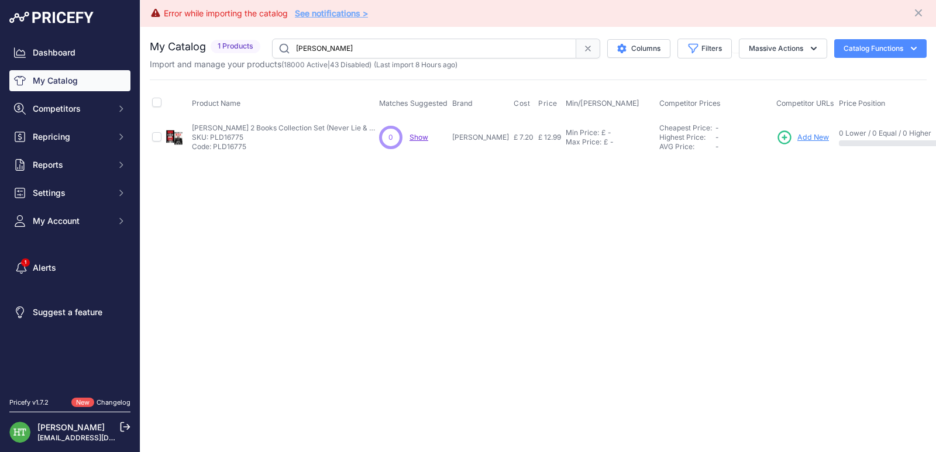
click at [528, 44] on input "[PERSON_NAME]" at bounding box center [424, 49] width 304 height 20
paste input "PLD21576"
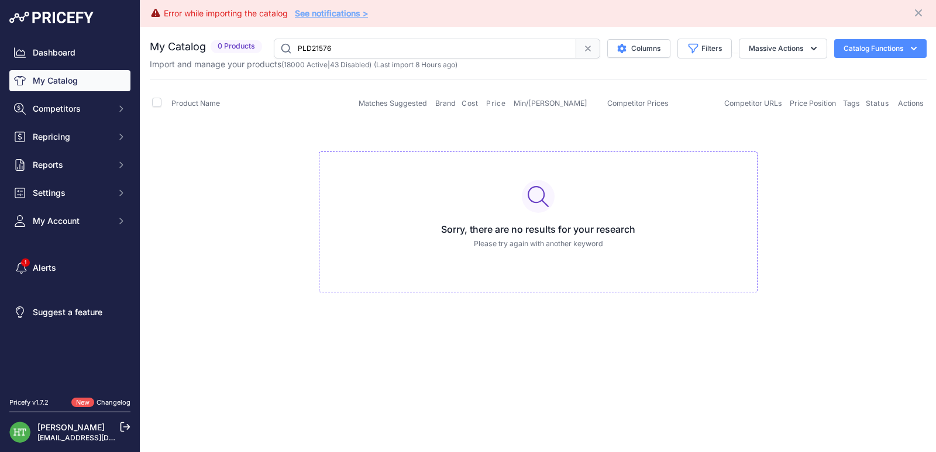
click at [378, 44] on input "PLD21576" at bounding box center [425, 49] width 302 height 20
paste input "[PERSON_NAME]"
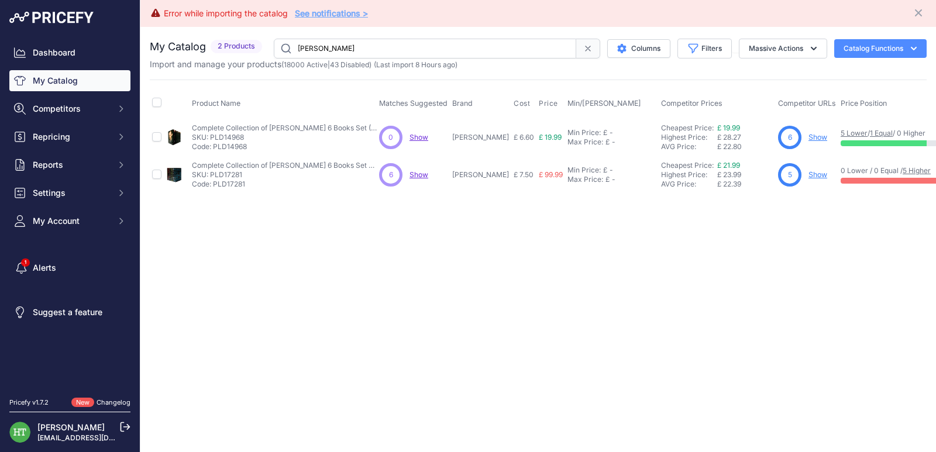
click at [827, 173] on link "Show" at bounding box center [817, 174] width 19 height 9
click at [363, 51] on input "[PERSON_NAME]" at bounding box center [425, 49] width 302 height 20
paste input "Usborne 100 Things to Know"
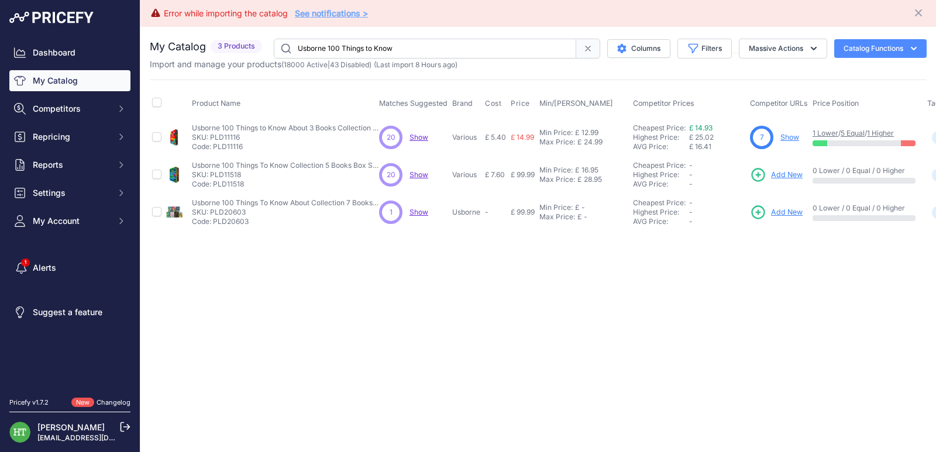
click at [433, 45] on input "Usborne 100 Things to Know" at bounding box center [425, 49] width 302 height 20
click at [459, 50] on input "Usborne 100 Things to Know" at bounding box center [425, 49] width 302 height 20
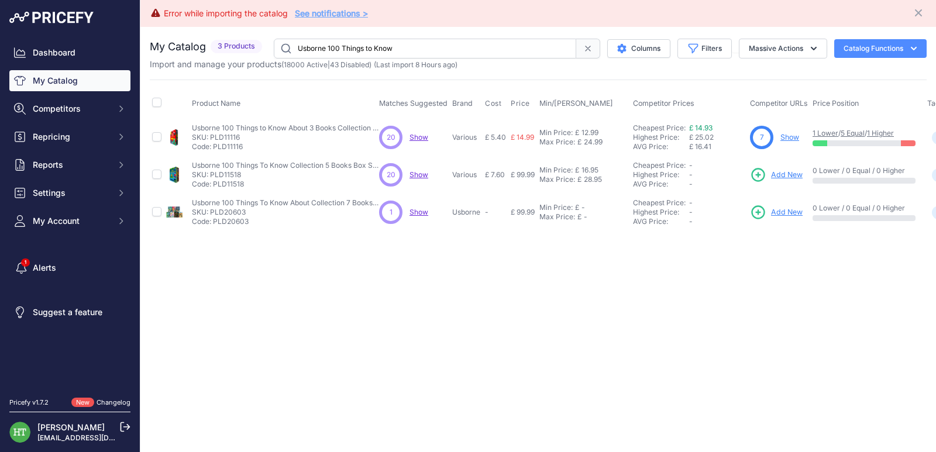
click at [459, 50] on input "Usborne 100 Things to Know" at bounding box center [425, 49] width 302 height 20
paste input "PLD13017"
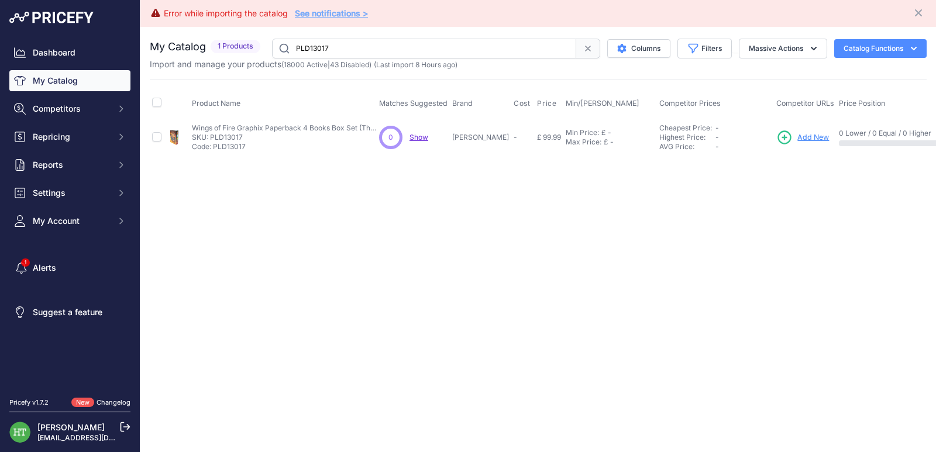
click at [405, 50] on input "PLD13017" at bounding box center [424, 49] width 304 height 20
paste input "ractical Magic"
click at [508, 44] on input "Practical Magic" at bounding box center [424, 49] width 304 height 20
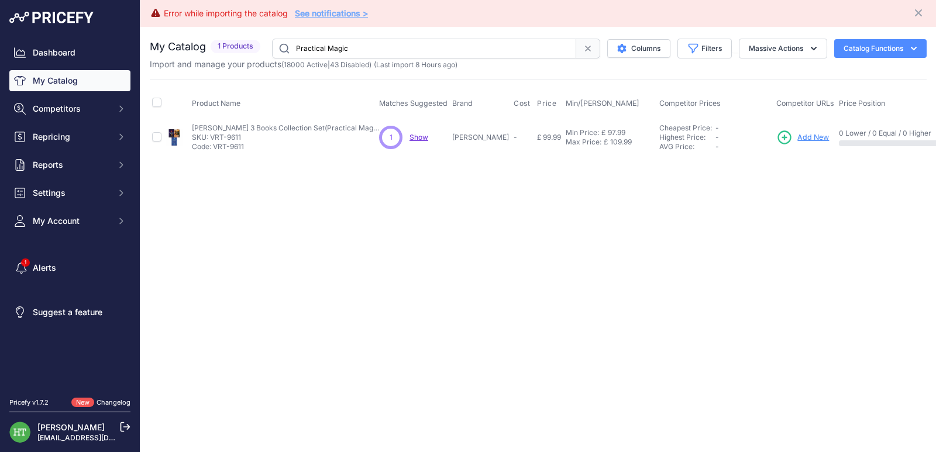
click at [508, 44] on input "Practical Magic" at bounding box center [424, 49] width 304 height 20
click at [312, 49] on input "Practical Magic" at bounding box center [424, 49] width 304 height 20
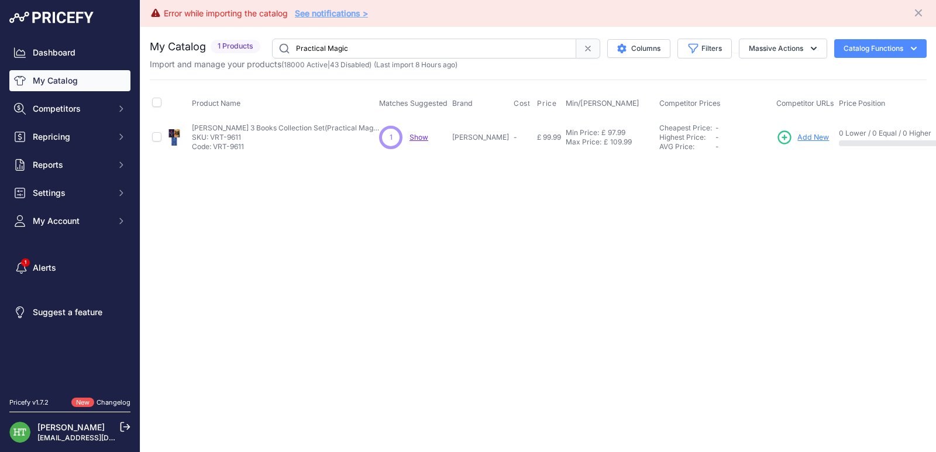
click at [312, 49] on input "Practical Magic" at bounding box center [424, 49] width 304 height 20
paste input "Read it Yourself"
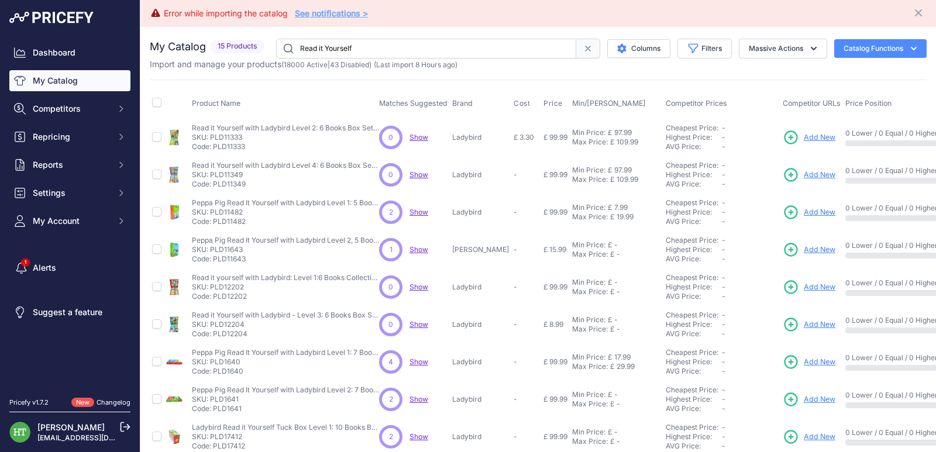
click at [407, 44] on input "Read it Yourself" at bounding box center [426, 49] width 300 height 20
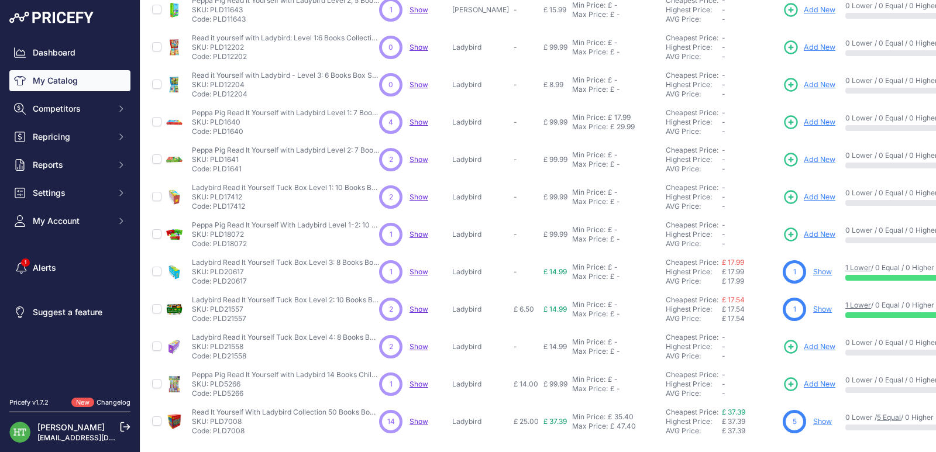
scroll to position [249, 0]
click at [813, 417] on link "Show" at bounding box center [822, 421] width 19 height 9
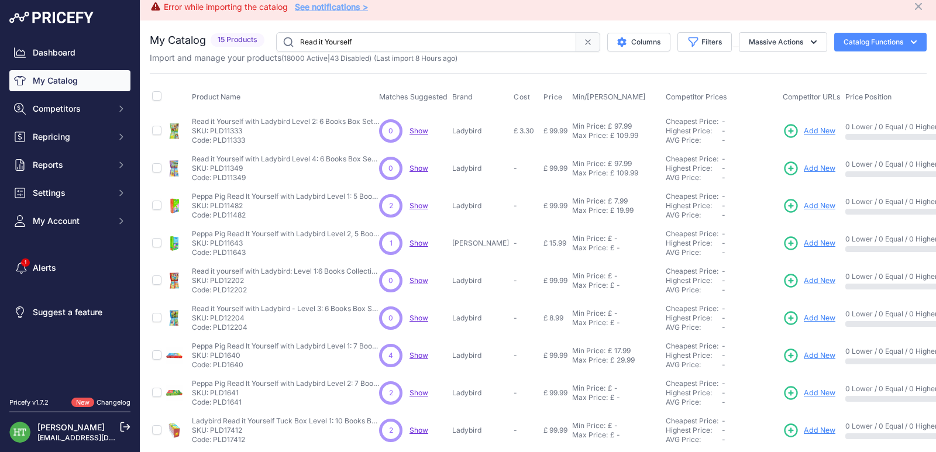
scroll to position [0, 0]
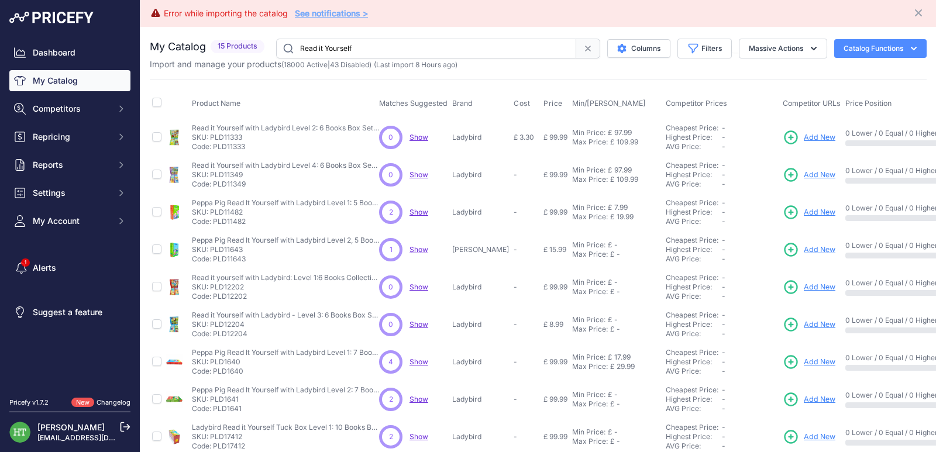
click at [433, 42] on input "Read it Yourself" at bounding box center [426, 49] width 300 height 20
click at [397, 47] on input "Read it Yourself" at bounding box center [426, 49] width 300 height 20
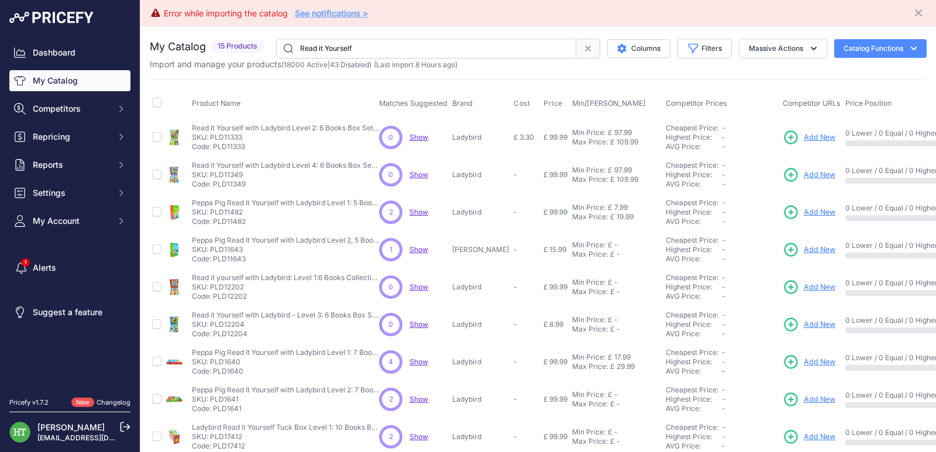
click at [397, 47] on input "Read it Yourself" at bounding box center [426, 49] width 300 height 20
paste input "Definitive Guide to Acupuncture Points"
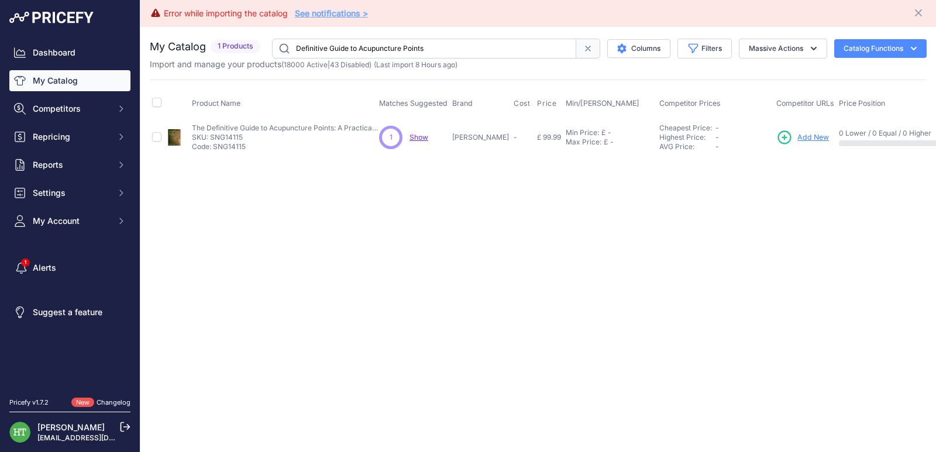
click at [481, 54] on input "Definitive Guide to Acupuncture Points" at bounding box center [424, 49] width 304 height 20
click at [480, 53] on input "Definitive Guide to Acupuncture Points" at bounding box center [424, 49] width 304 height 20
paste input "Miss Dimont Mystery"
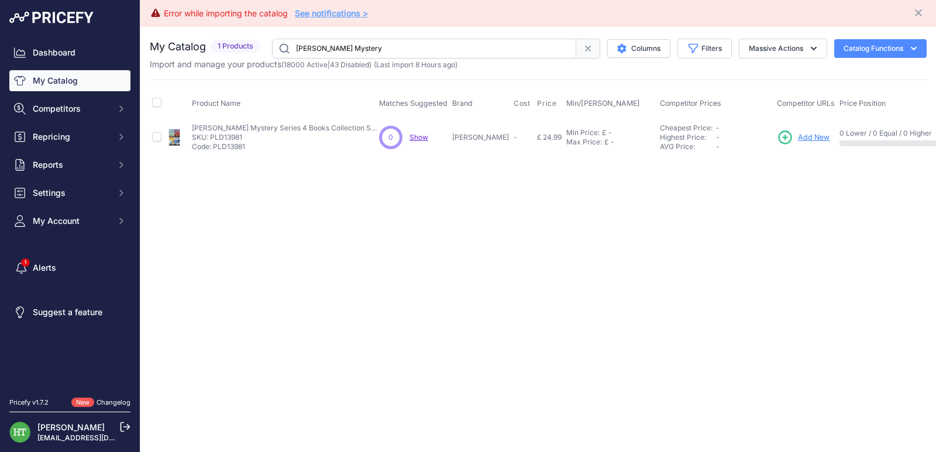
click at [361, 45] on input "Miss Dimont Mystery" at bounding box center [424, 49] width 304 height 20
paste input "Harry McCo"
click at [361, 45] on input "Miss Dimont Mystery" at bounding box center [424, 49] width 304 height 20
type input "[PERSON_NAME]"
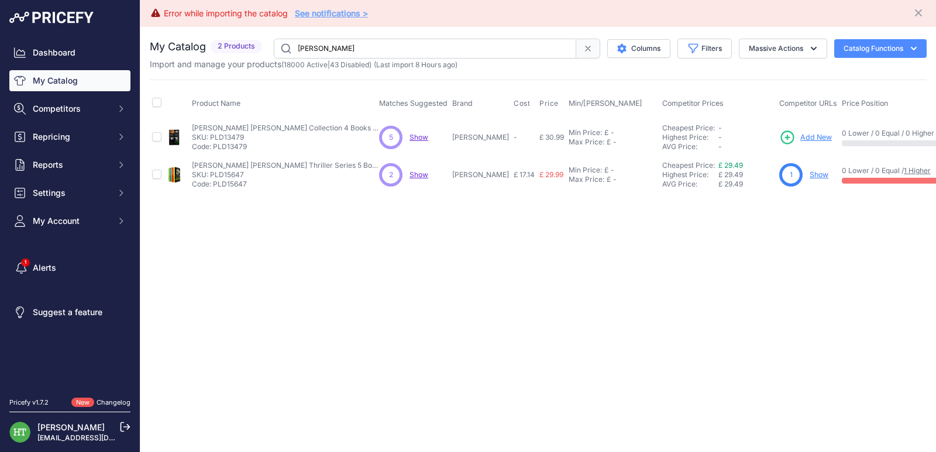
drag, startPoint x: 386, startPoint y: 38, endPoint x: 385, endPoint y: 48, distance: 10.0
click at [385, 39] on input "[PERSON_NAME]" at bounding box center [425, 49] width 302 height 20
click at [385, 48] on input "[PERSON_NAME]" at bounding box center [425, 49] width 302 height 20
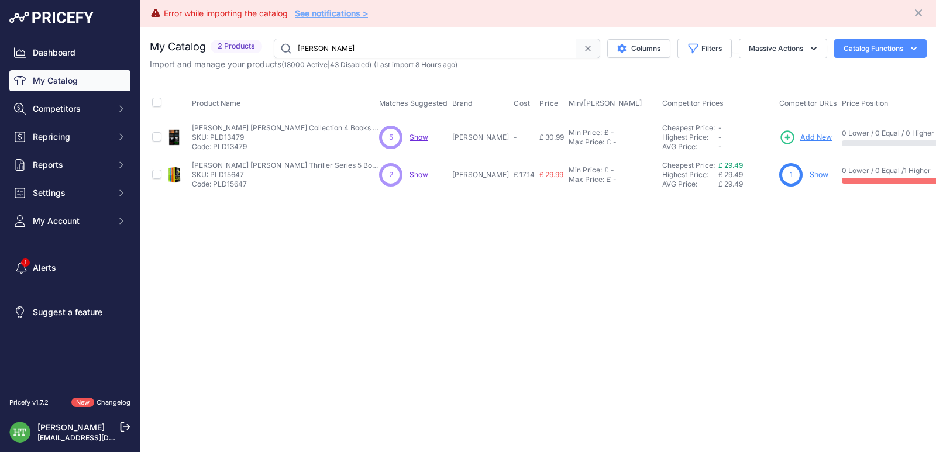
click at [810, 175] on link "Show" at bounding box center [819, 174] width 19 height 9
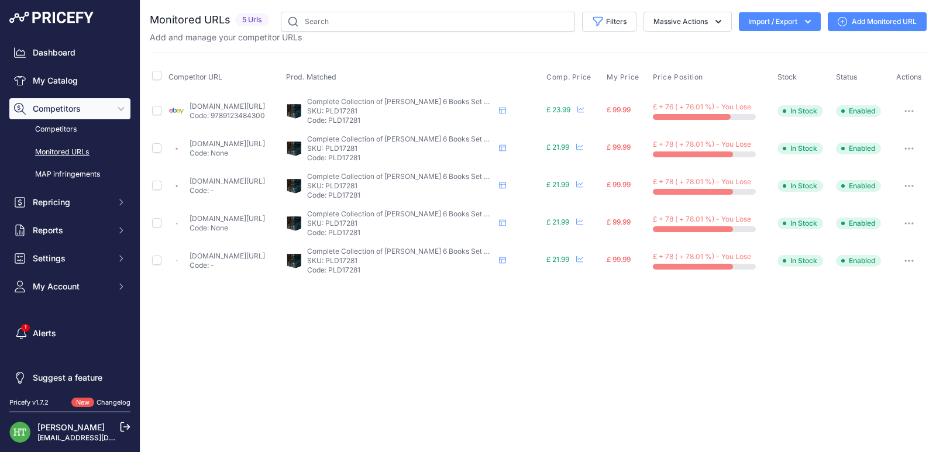
click at [910, 106] on button "button" at bounding box center [908, 111] width 23 height 16
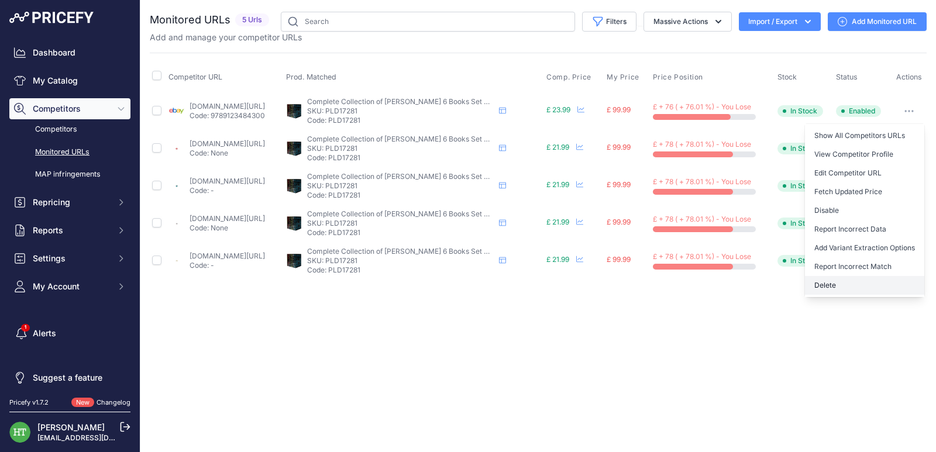
click at [828, 283] on button "Delete" at bounding box center [864, 285] width 119 height 19
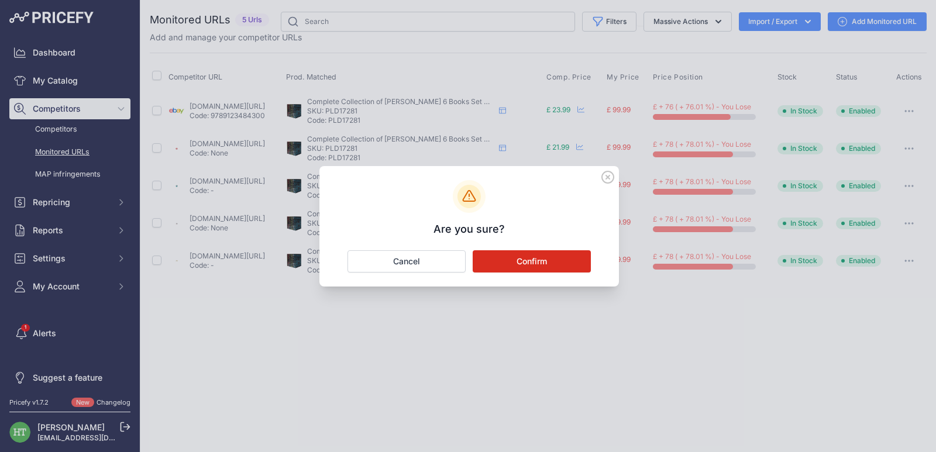
drag, startPoint x: 515, startPoint y: 257, endPoint x: 525, endPoint y: 268, distance: 15.4
click at [516, 257] on button "Confirm" at bounding box center [532, 261] width 118 height 22
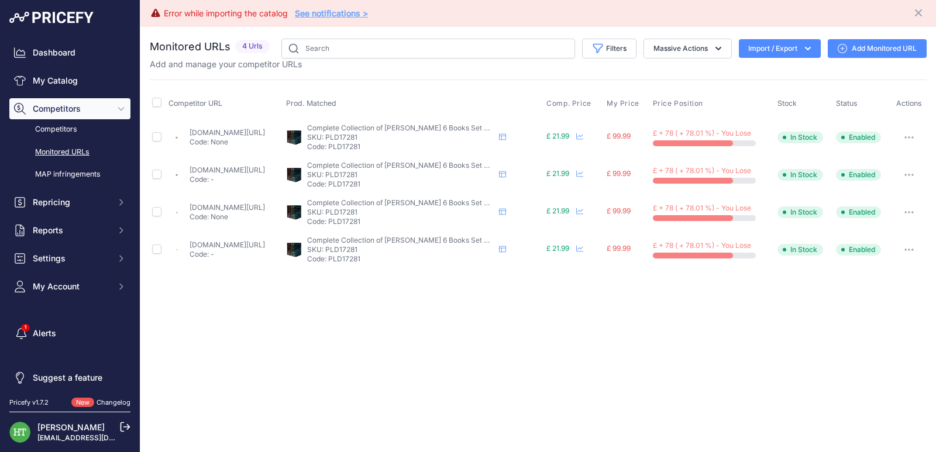
click at [910, 140] on button "button" at bounding box center [908, 137] width 23 height 16
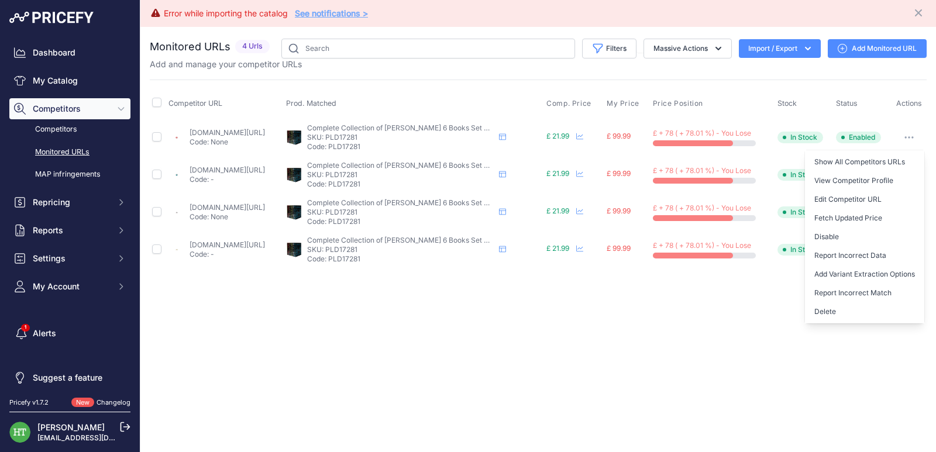
drag, startPoint x: 841, startPoint y: 303, endPoint x: 815, endPoint y: 305, distance: 25.2
click at [841, 304] on button "Delete" at bounding box center [864, 311] width 119 height 19
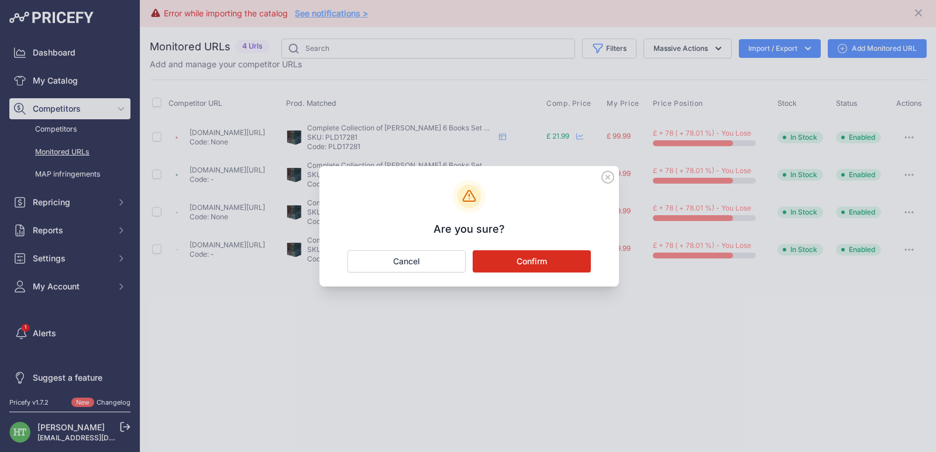
click at [574, 270] on button "Confirm" at bounding box center [532, 261] width 118 height 22
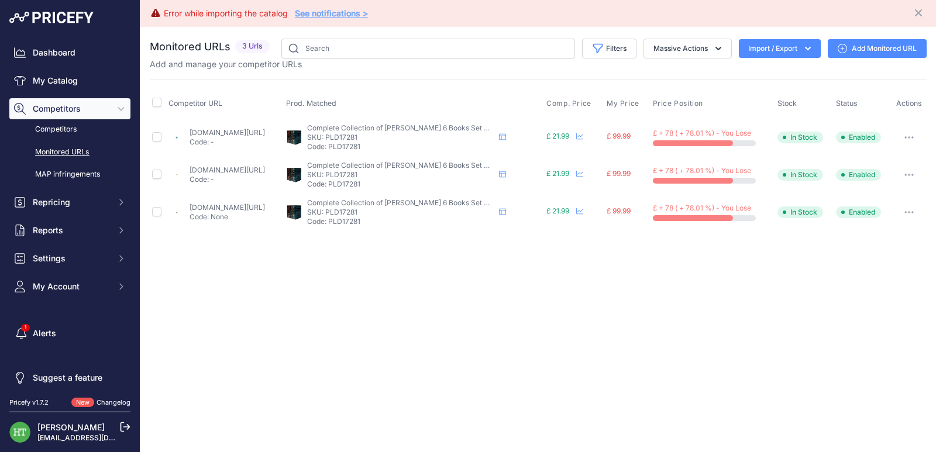
drag, startPoint x: 928, startPoint y: 130, endPoint x: 913, endPoint y: 136, distance: 16.3
click at [928, 130] on div "You are not connected to the internet. Monitored URLs" at bounding box center [538, 135] width 796 height 216
click at [913, 136] on button "button" at bounding box center [908, 137] width 23 height 16
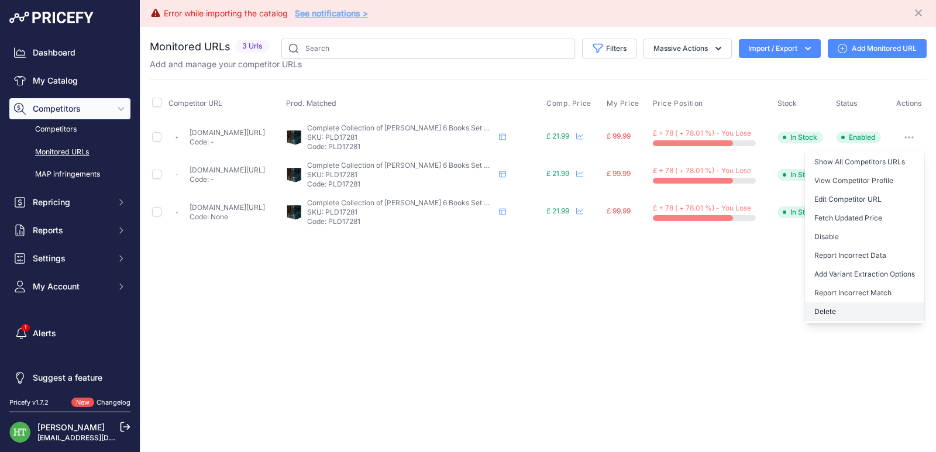
click at [834, 313] on button "Delete" at bounding box center [864, 311] width 119 height 19
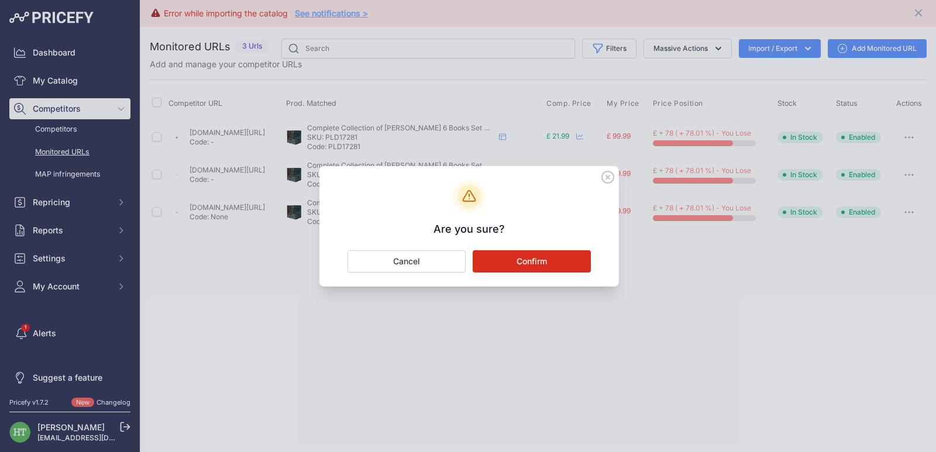
click at [539, 260] on button "Confirm" at bounding box center [532, 261] width 118 height 22
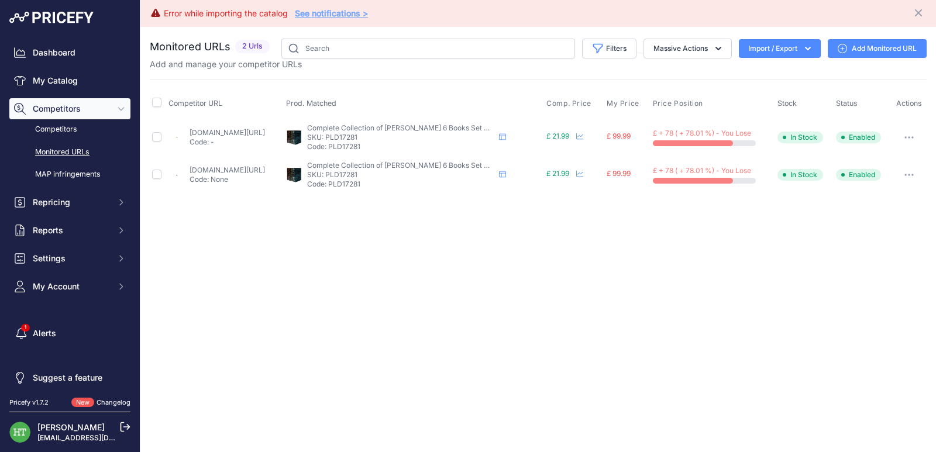
click at [914, 139] on button "button" at bounding box center [908, 137] width 23 height 16
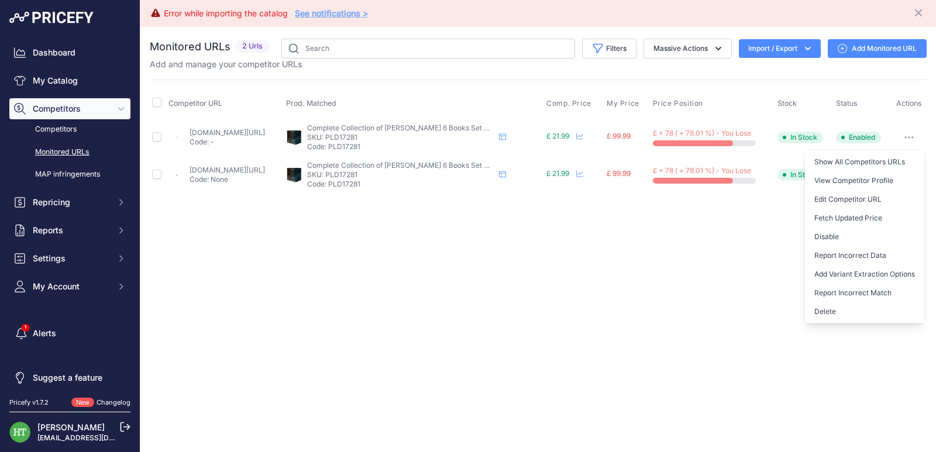
drag, startPoint x: 842, startPoint y: 314, endPoint x: 687, endPoint y: 286, distance: 158.0
click at [842, 314] on button "Delete" at bounding box center [864, 311] width 119 height 19
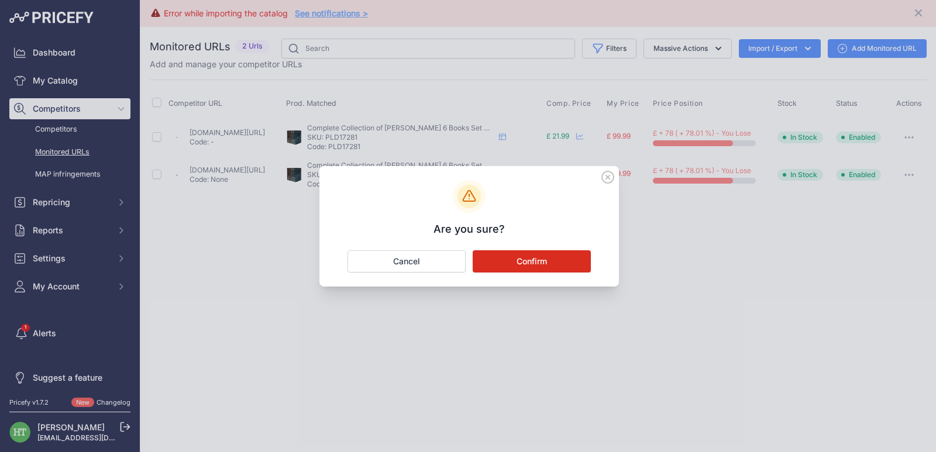
click at [545, 263] on button "Confirm" at bounding box center [532, 261] width 118 height 22
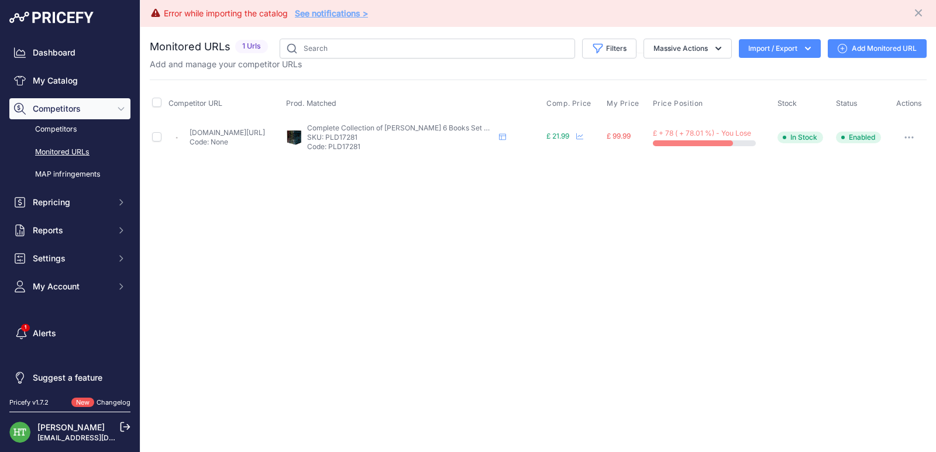
click at [913, 140] on button "button" at bounding box center [908, 137] width 23 height 16
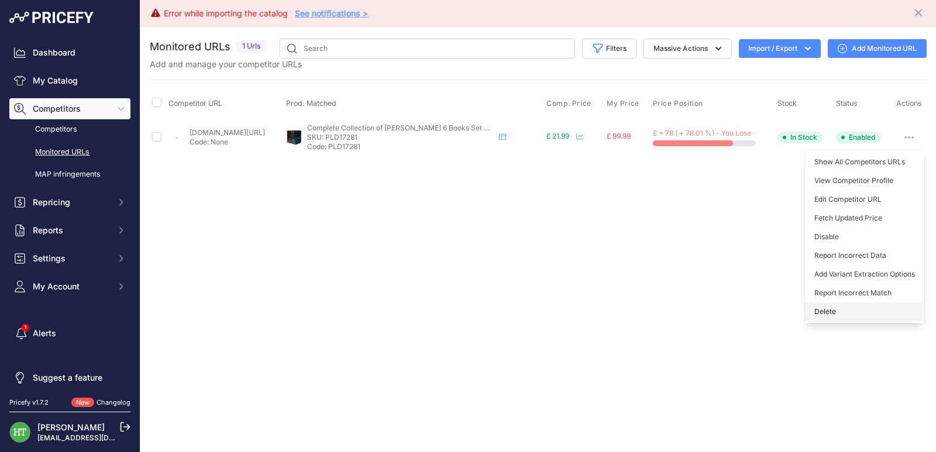
click at [825, 318] on button "Delete" at bounding box center [864, 311] width 119 height 19
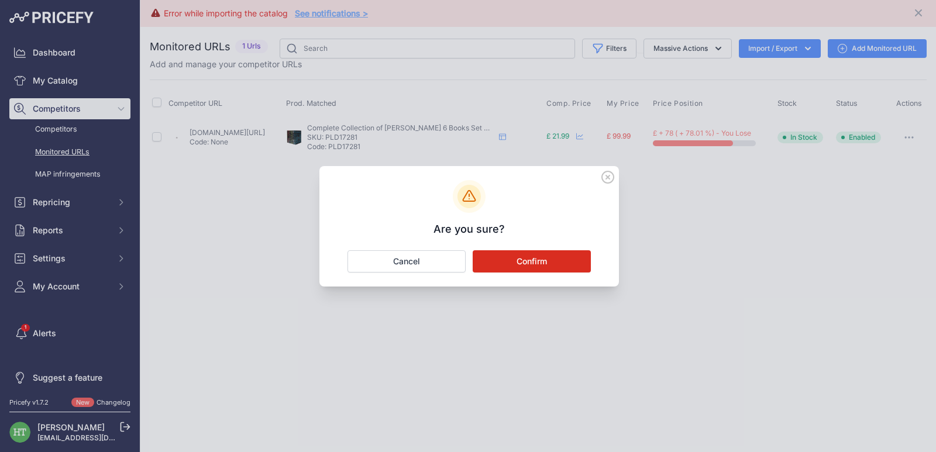
click at [559, 265] on button "Confirm" at bounding box center [532, 261] width 118 height 22
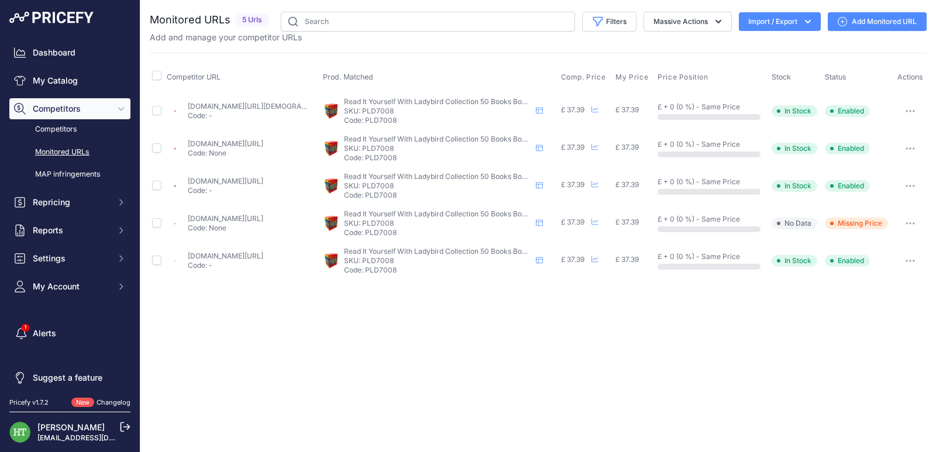
click at [917, 112] on button "button" at bounding box center [909, 111] width 23 height 16
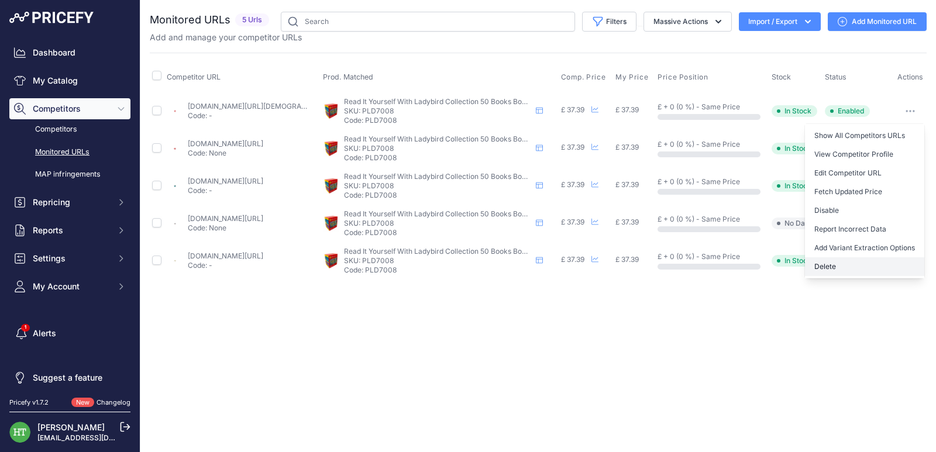
click at [822, 269] on button "Delete" at bounding box center [864, 266] width 119 height 19
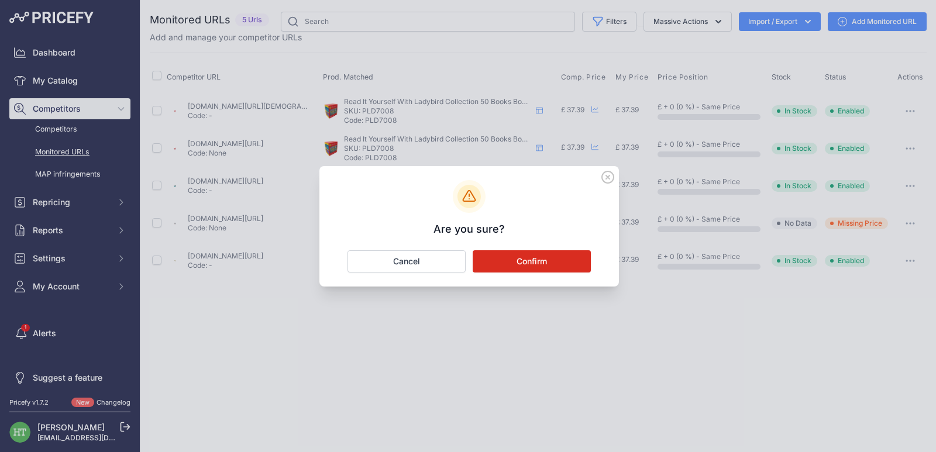
click at [550, 260] on button "Confirm" at bounding box center [532, 261] width 118 height 22
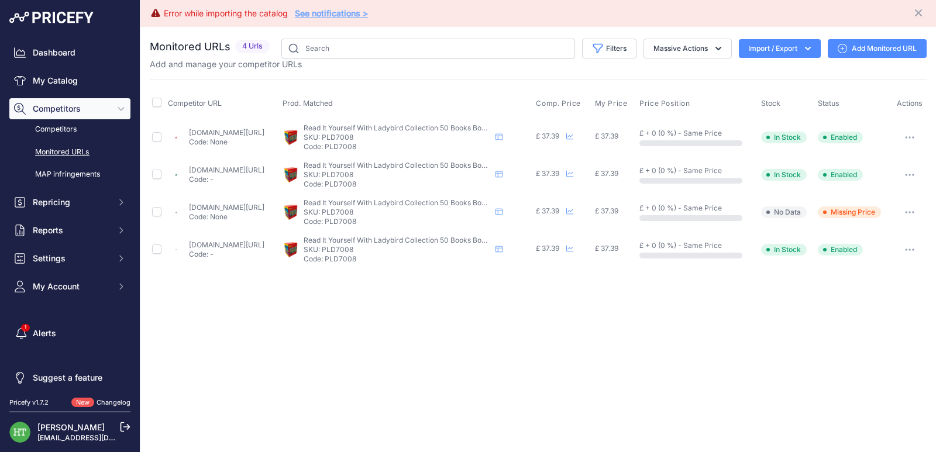
drag, startPoint x: 911, startPoint y: 137, endPoint x: 901, endPoint y: 147, distance: 13.7
click at [913, 137] on icon "button" at bounding box center [909, 137] width 9 height 2
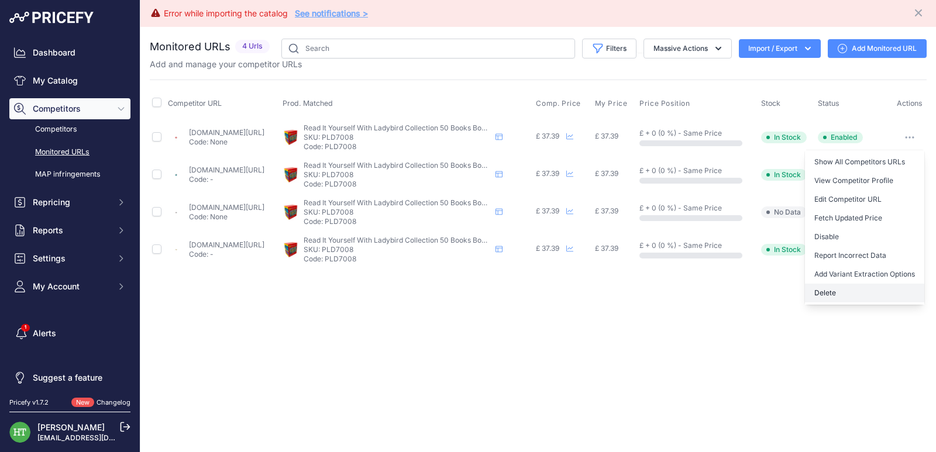
click at [830, 297] on button "Delete" at bounding box center [864, 293] width 119 height 19
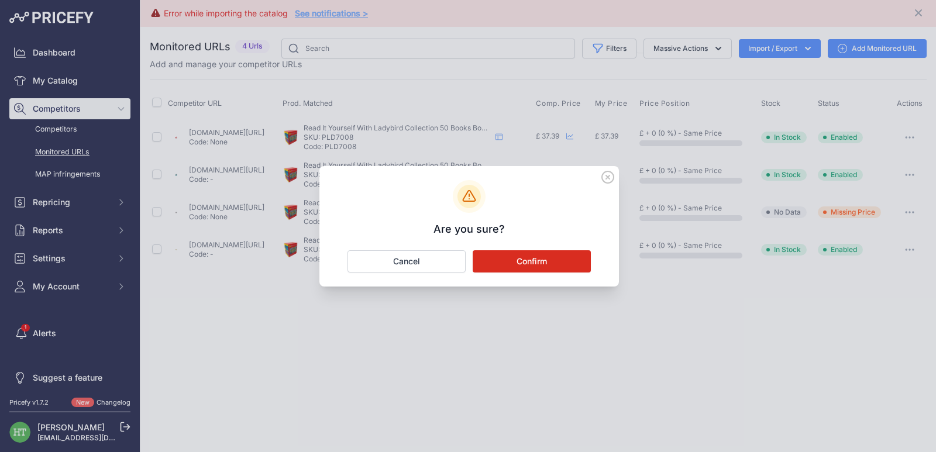
click at [557, 263] on button "Confirm" at bounding box center [532, 261] width 118 height 22
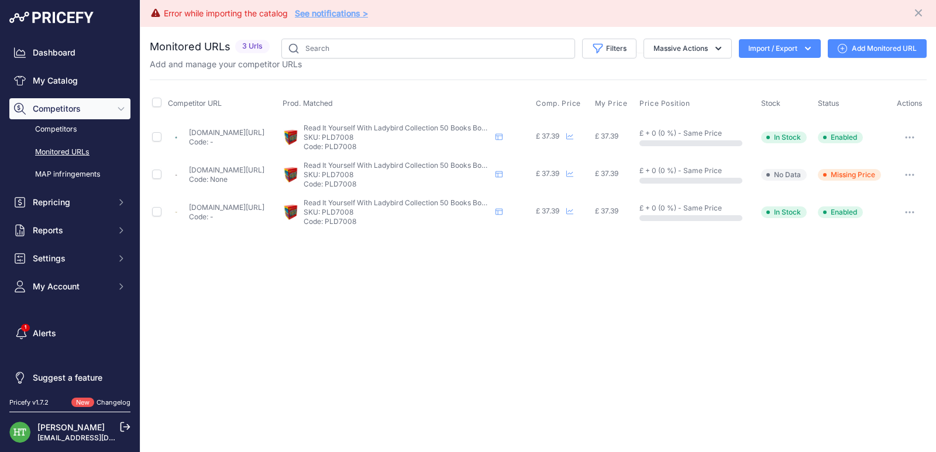
click at [918, 135] on button "button" at bounding box center [909, 137] width 23 height 16
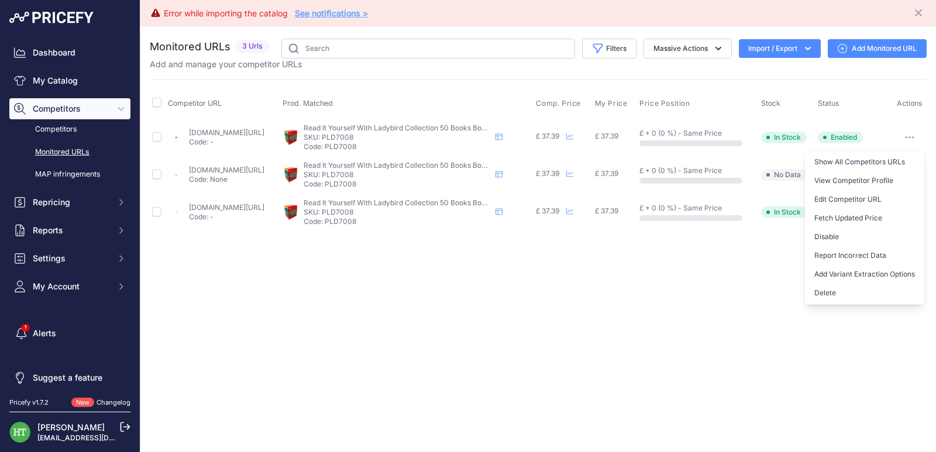
click at [851, 293] on button "Delete" at bounding box center [864, 293] width 119 height 19
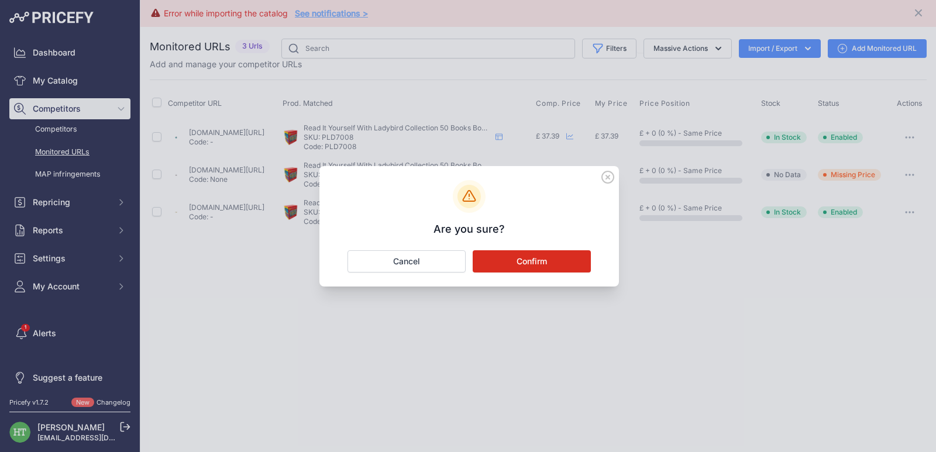
click at [508, 257] on button "Confirm" at bounding box center [532, 261] width 118 height 22
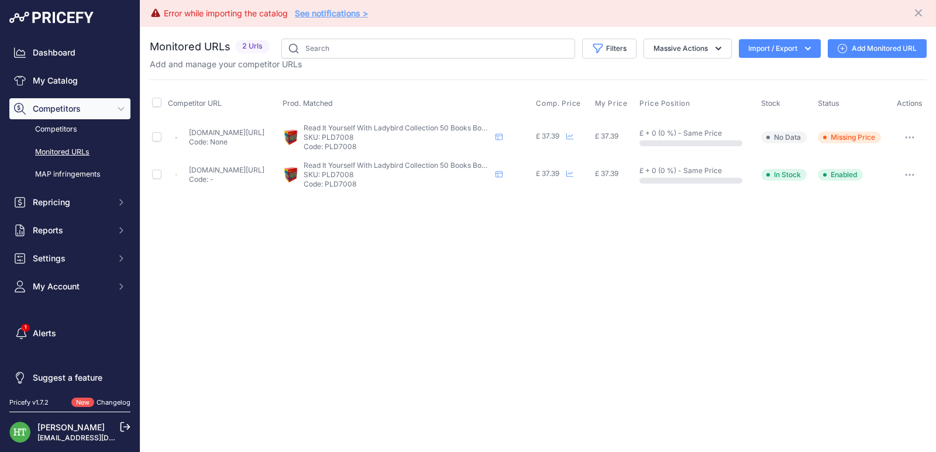
click at [915, 133] on button "button" at bounding box center [909, 137] width 23 height 16
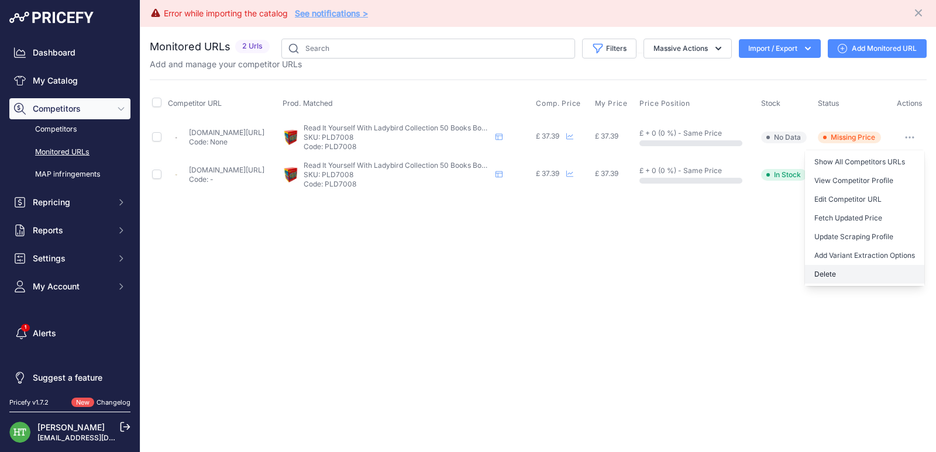
click at [827, 276] on button "Delete" at bounding box center [864, 274] width 119 height 19
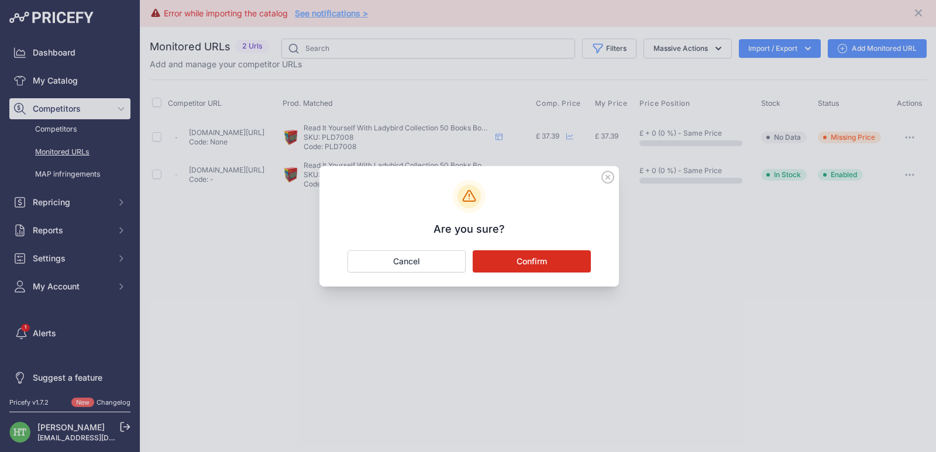
click at [543, 261] on button "Confirm" at bounding box center [532, 261] width 118 height 22
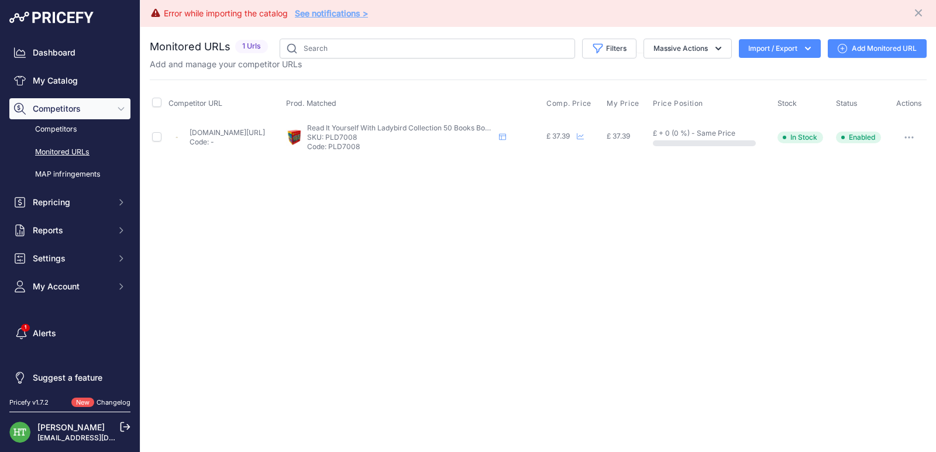
click at [912, 144] on button "button" at bounding box center [908, 137] width 23 height 16
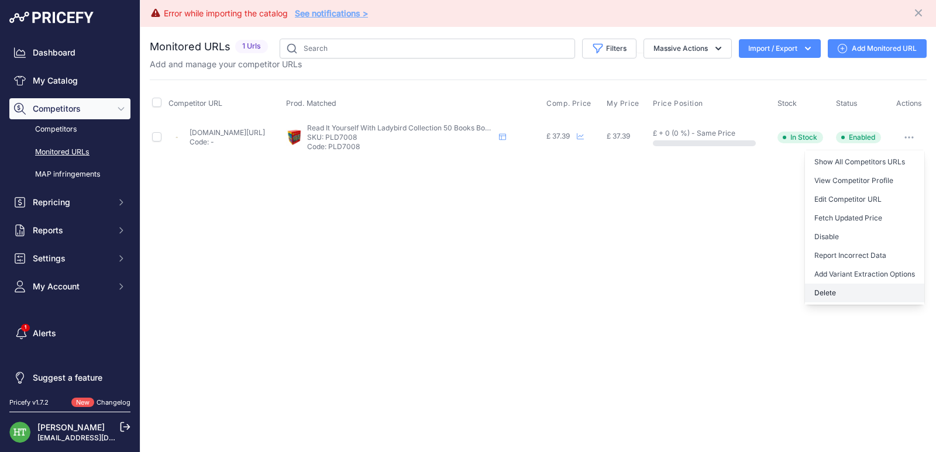
click at [848, 292] on button "Delete" at bounding box center [864, 293] width 119 height 19
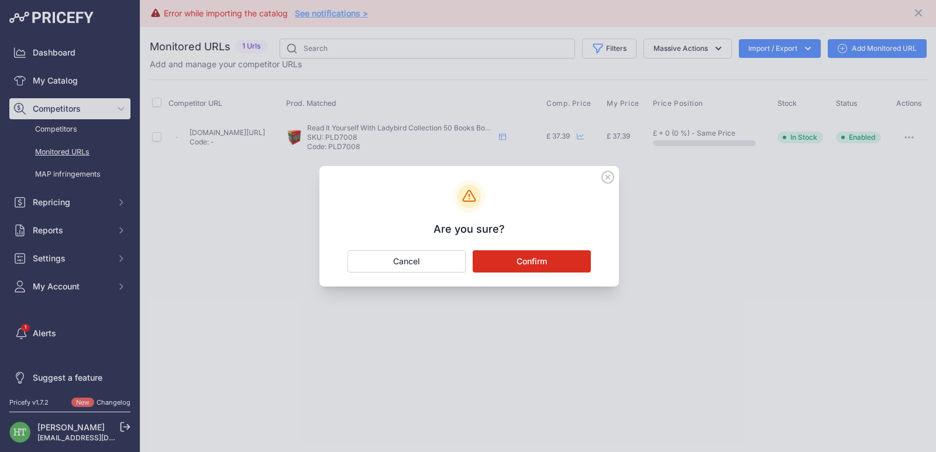
click at [583, 264] on button "Confirm" at bounding box center [532, 261] width 118 height 22
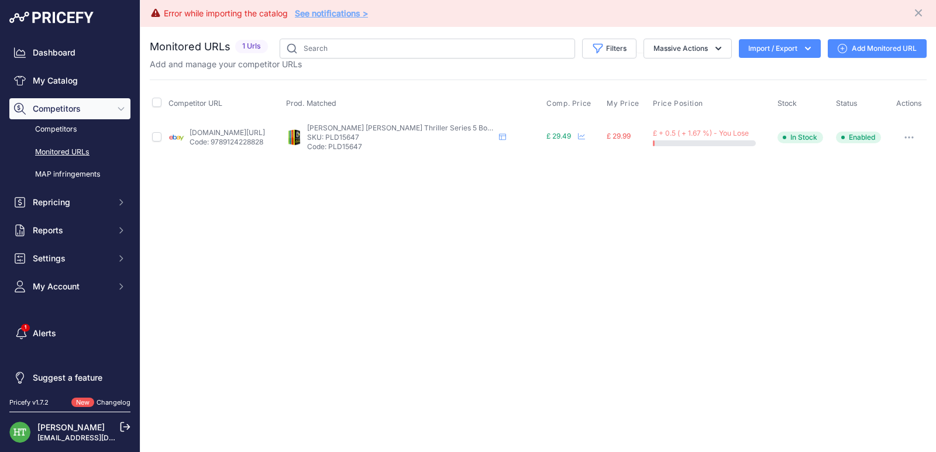
drag, startPoint x: 910, startPoint y: 137, endPoint x: 892, endPoint y: 157, distance: 27.0
click at [910, 137] on icon "button" at bounding box center [908, 137] width 9 height 2
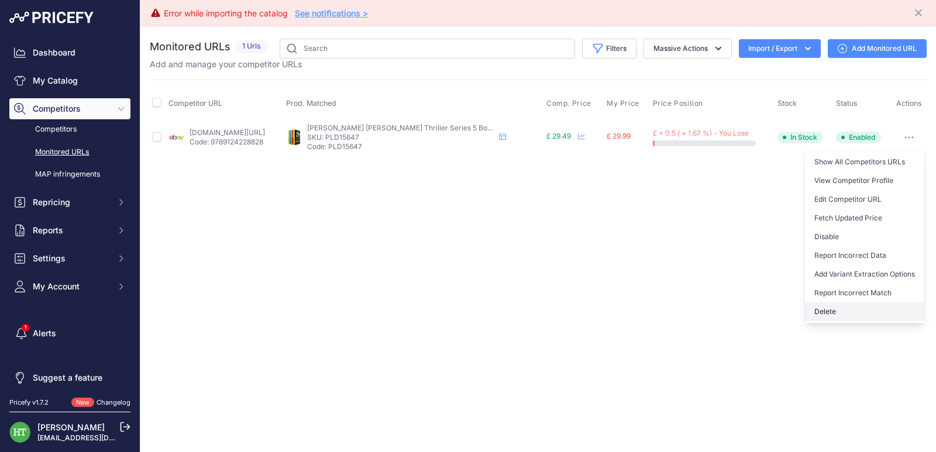
click at [827, 314] on button "Delete" at bounding box center [864, 311] width 119 height 19
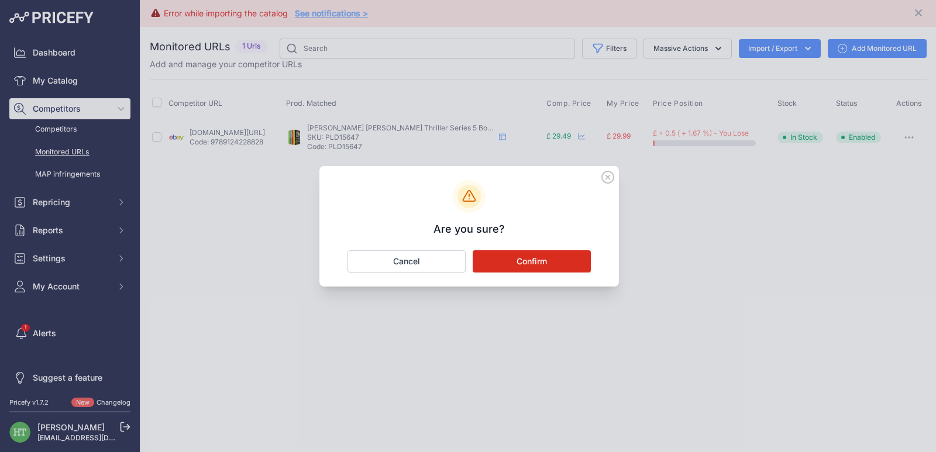
click at [544, 271] on button "Confirm" at bounding box center [532, 261] width 118 height 22
